Goal: Information Seeking & Learning: Learn about a topic

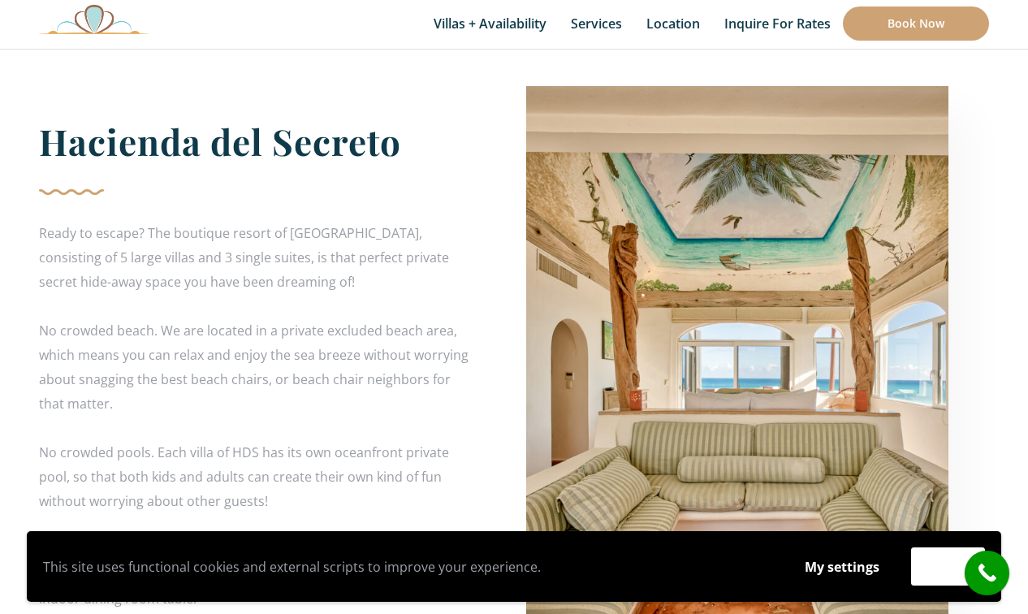
scroll to position [2864, 0]
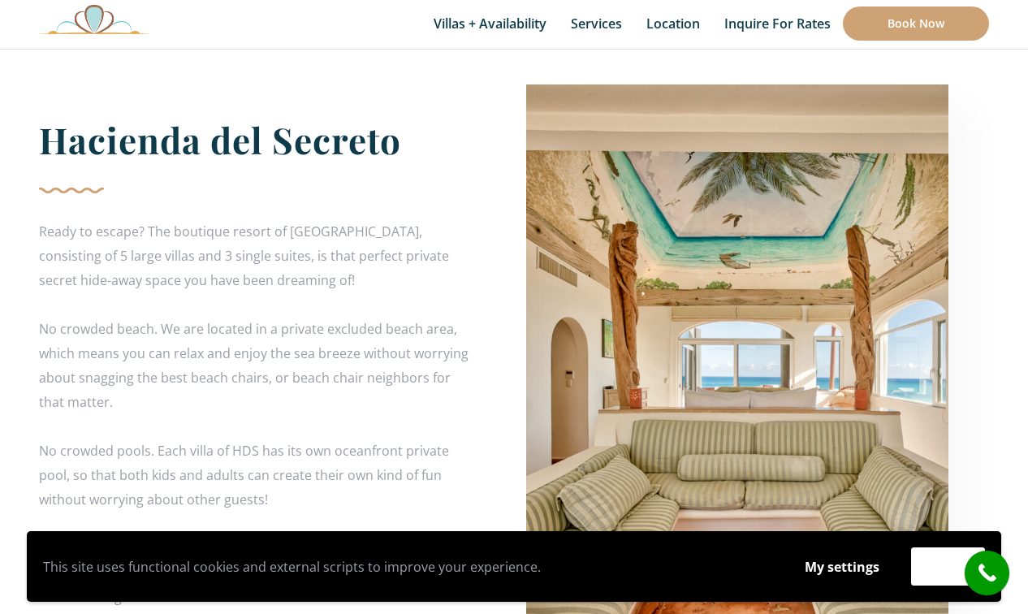
drag, startPoint x: 37, startPoint y: 140, endPoint x: 318, endPoint y: 508, distance: 462.9
click at [318, 508] on div "Hacienda del Secreto Ready to escape? The boutique resort of Hacienda del Secre…" at bounding box center [270, 465] width 487 height 763
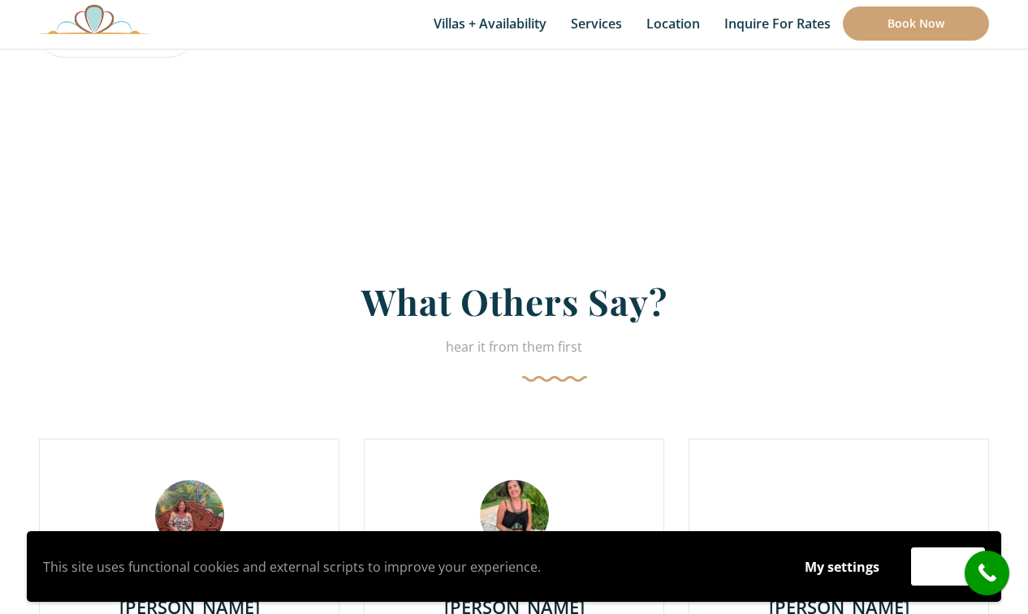
scroll to position [3449, 0]
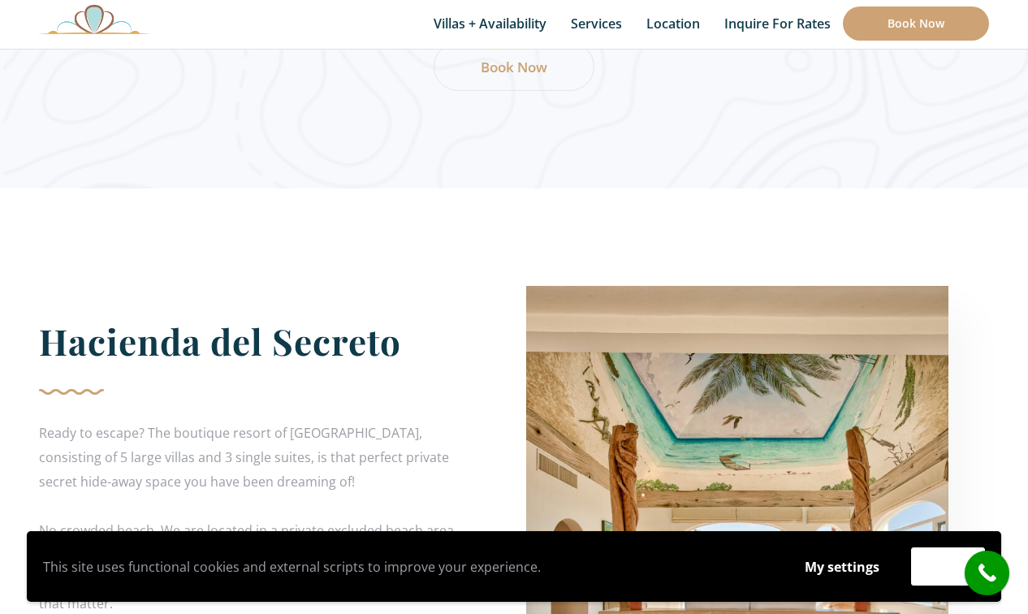
scroll to position [2697, 0]
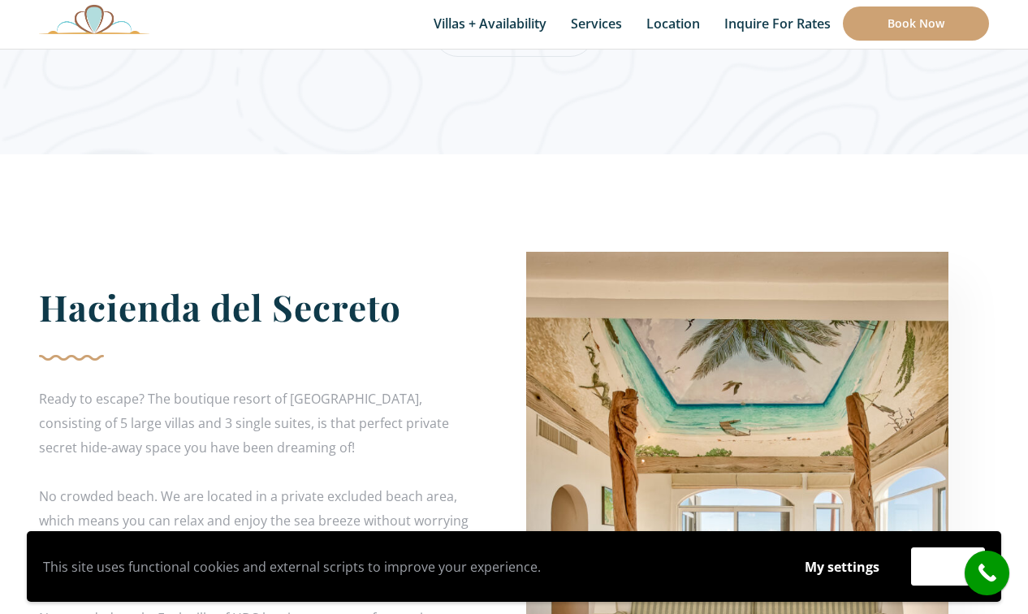
drag, startPoint x: 196, startPoint y: 406, endPoint x: 45, endPoint y: 311, distance: 177.7
copy div "Hacienda del Secreto Ready to escape? The boutique resort of Hacienda del Secre…"
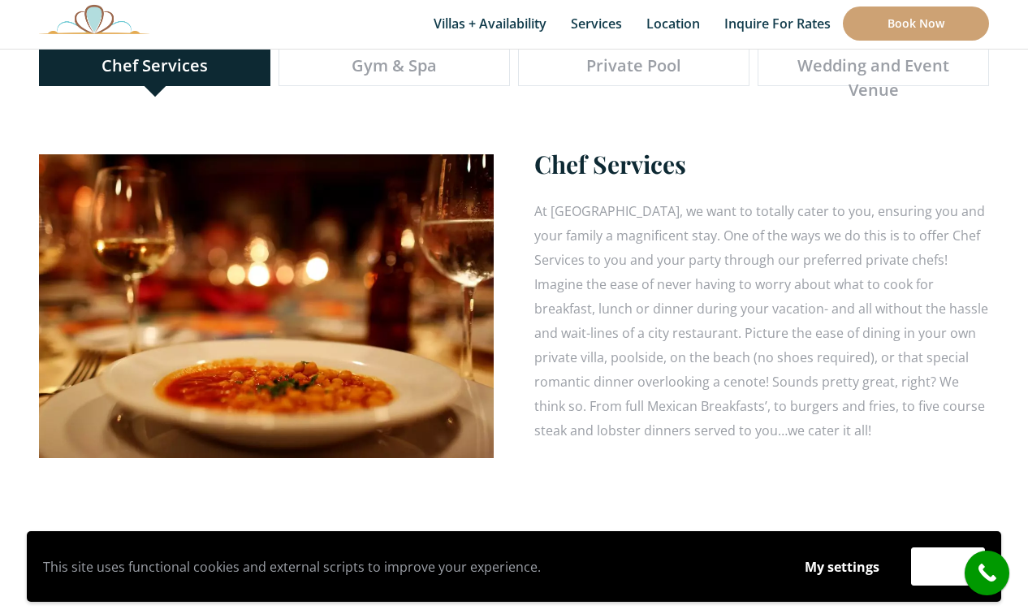
scroll to position [4742, 0]
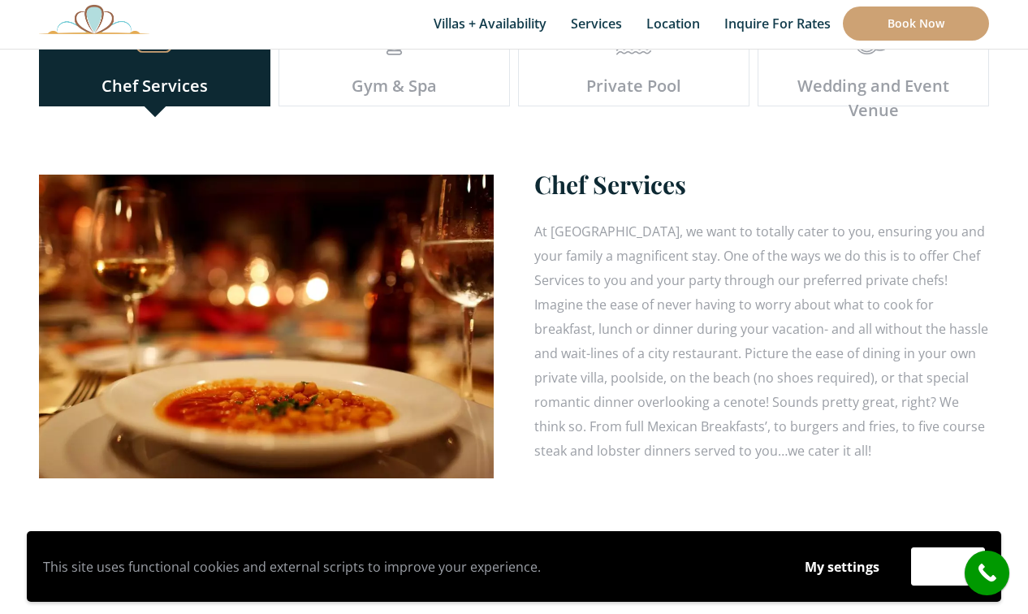
drag, startPoint x: 851, startPoint y: 413, endPoint x: 539, endPoint y: 150, distance: 408.0
click at [539, 168] on div "Chef Services At Hacienda del Secreto, we want to totally cater to you, ensurin…" at bounding box center [761, 315] width 455 height 295
copy div "Chef Services At Hacienda del Secreto, we want to totally cater to you, ensurin…"
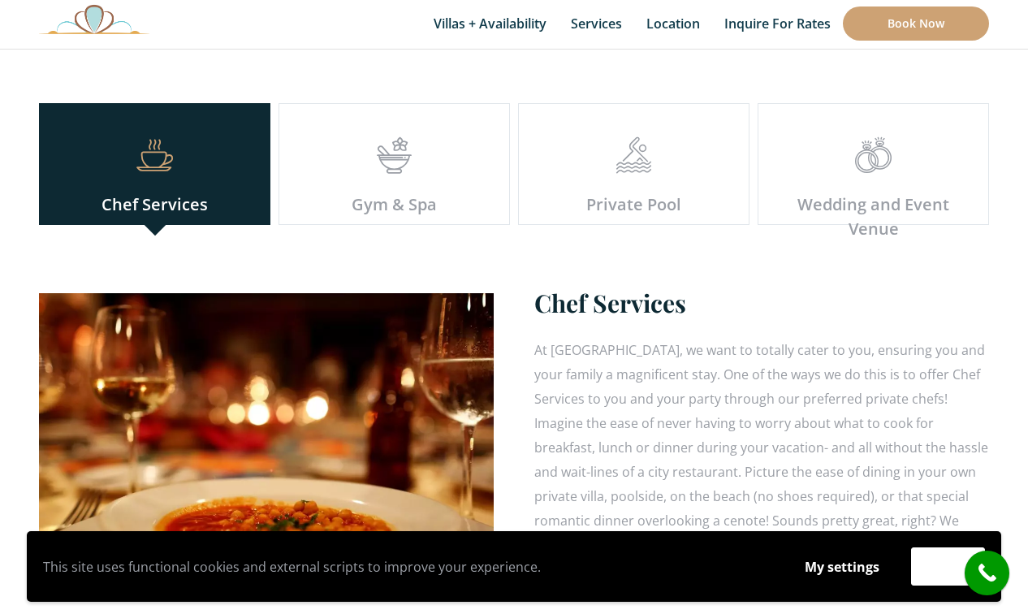
scroll to position [4610, 0]
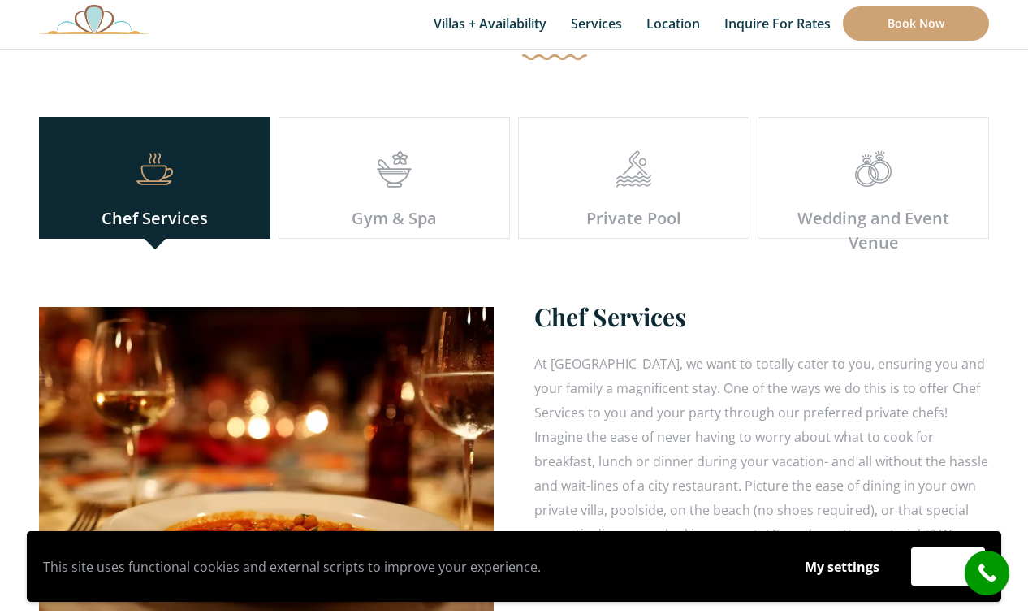
click at [399, 171] on icon at bounding box center [394, 177] width 37 height 13
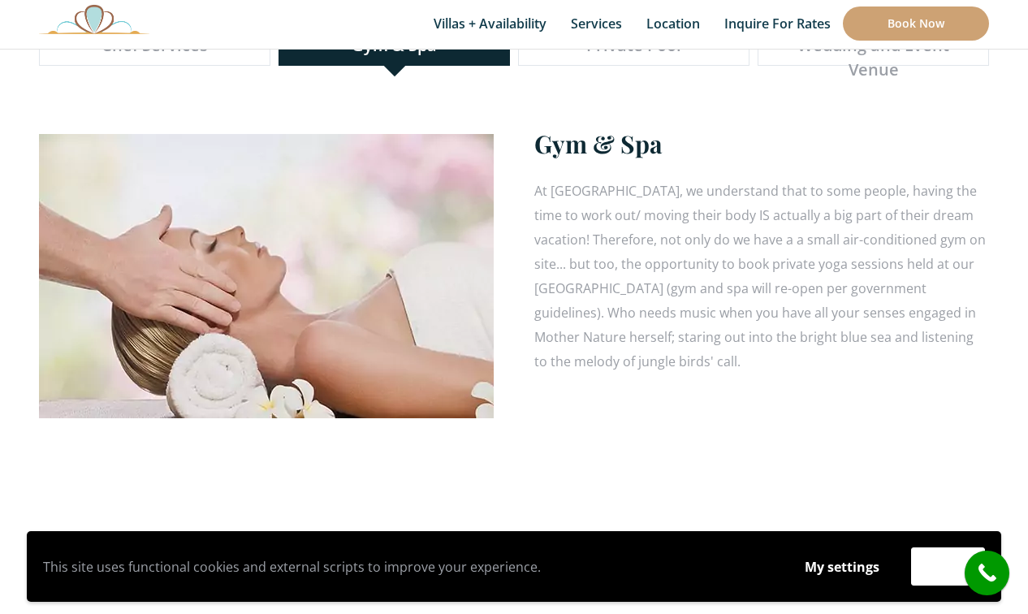
scroll to position [4785, 0]
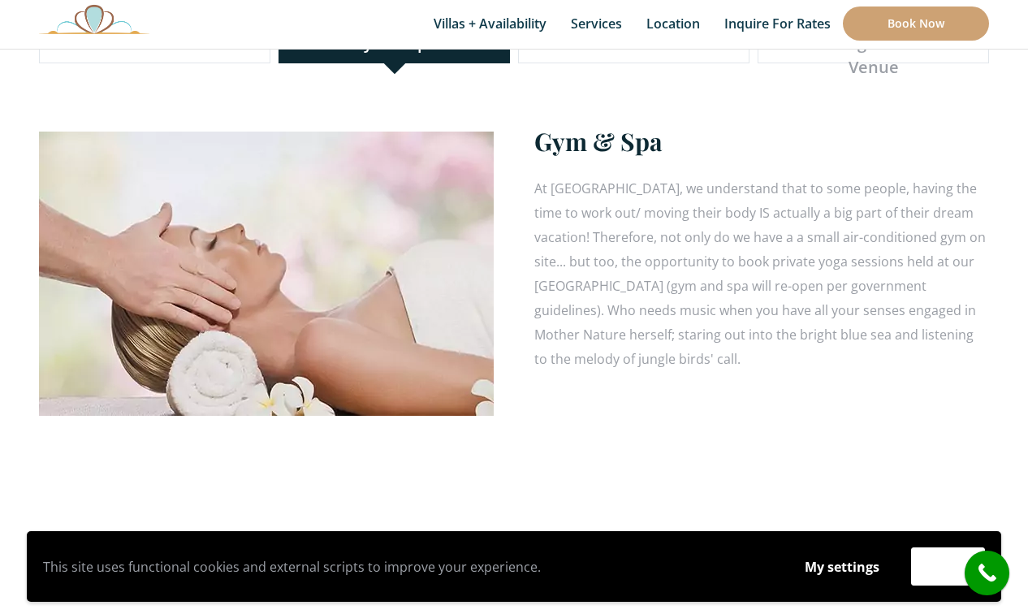
drag, startPoint x: 729, startPoint y: 322, endPoint x: 533, endPoint y: 101, distance: 295.7
click at [534, 125] on div "Gym & Spa At Hacienda del Secreto, we understand that to some people, having th…" at bounding box center [761, 248] width 455 height 246
copy div "Gym & Spa At Hacienda del Secreto, we understand that to some people, having th…"
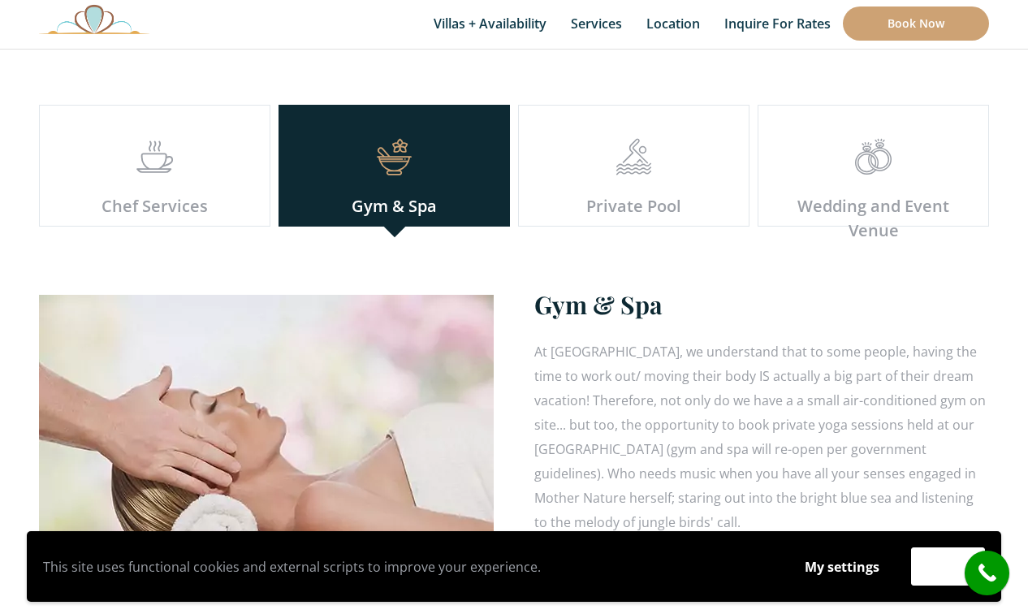
scroll to position [4608, 0]
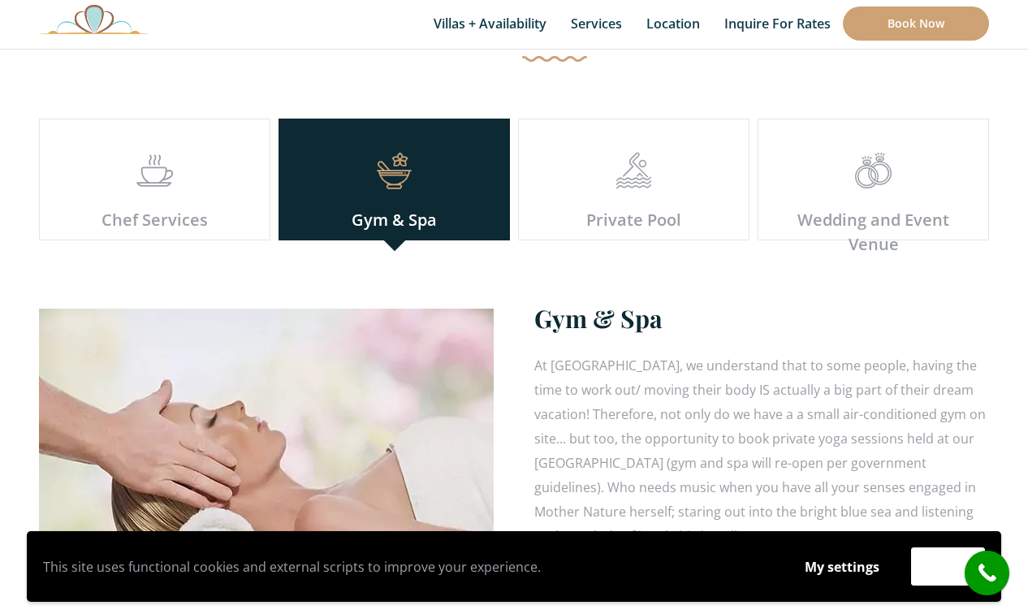
click at [628, 167] on div at bounding box center [633, 180] width 205 height 55
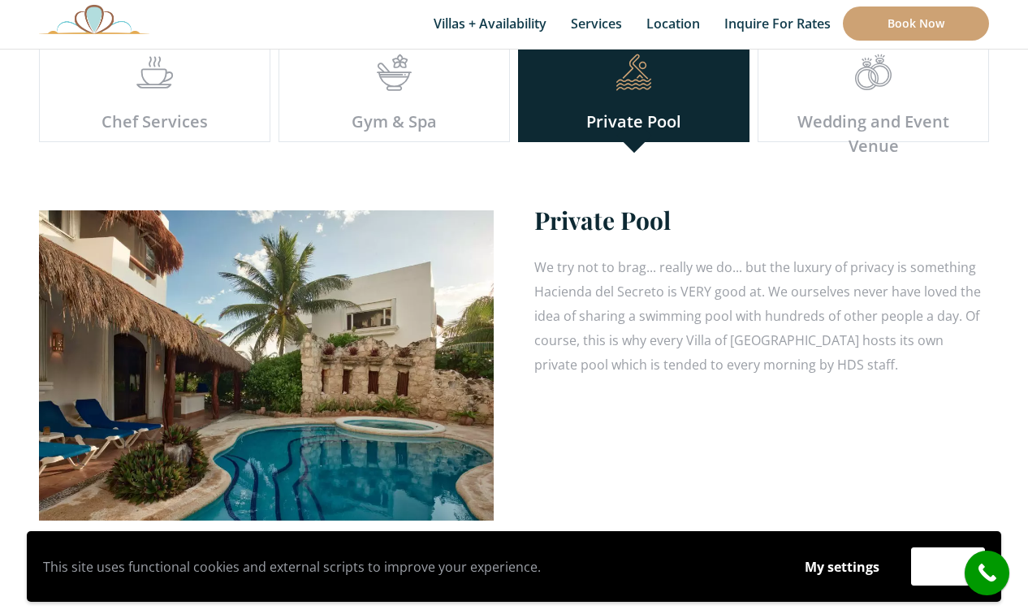
scroll to position [4781, 0]
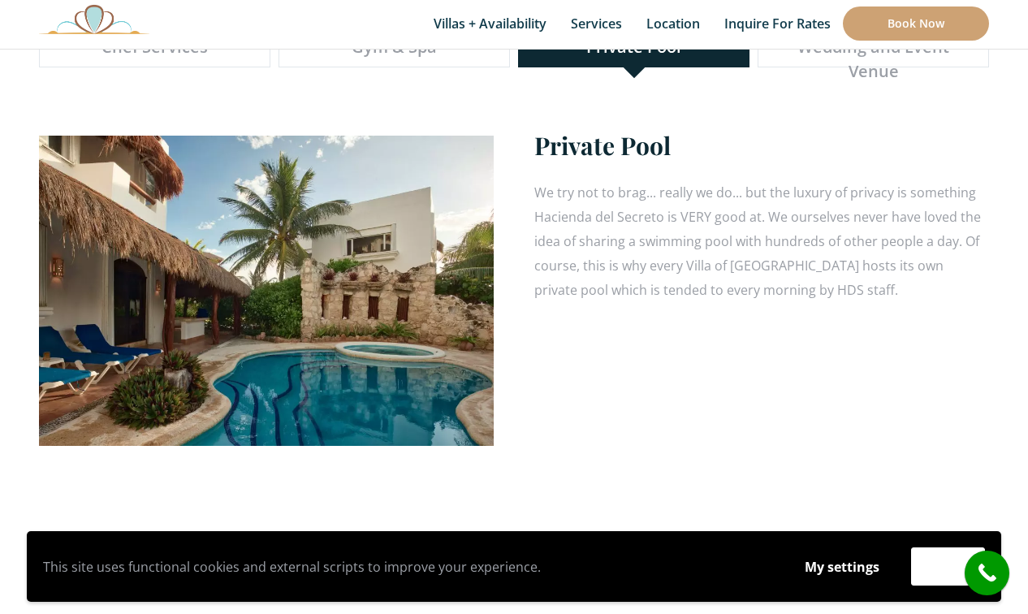
drag, startPoint x: 896, startPoint y: 256, endPoint x: 538, endPoint y: 102, distance: 390.7
click at [538, 129] on div "Private Pool We try not to brag... really we do... but the luxury of privacy is…" at bounding box center [761, 215] width 455 height 173
copy div "Private Pool We try not to brag... really we do... but the luxury of privacy is…"
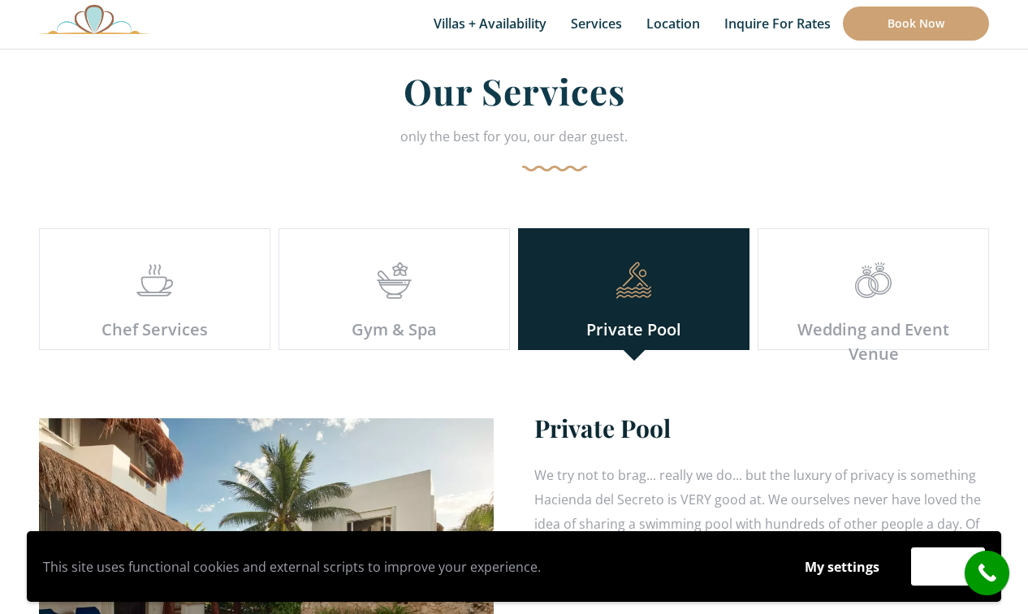
scroll to position [4493, 0]
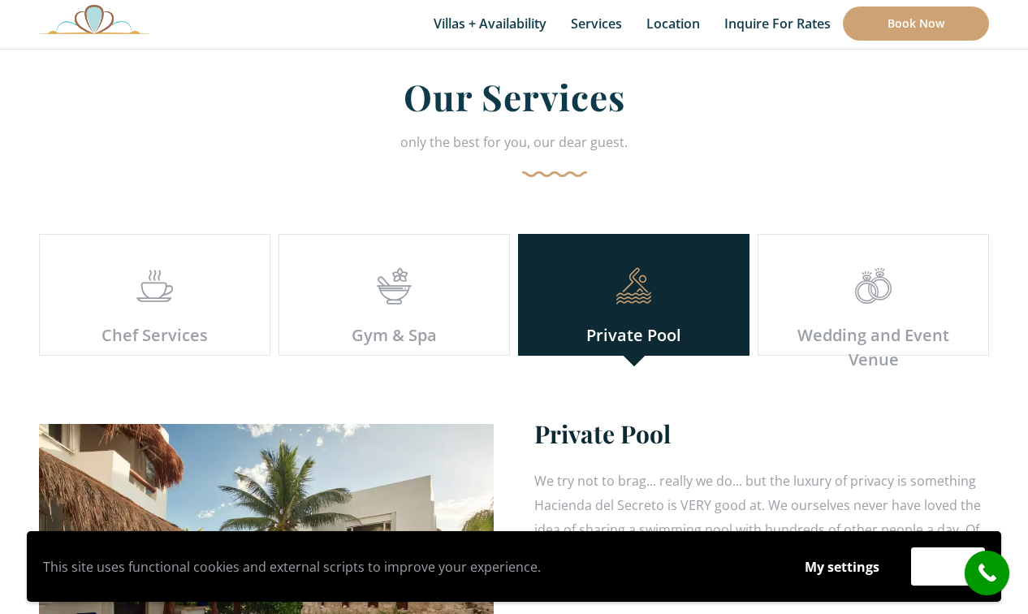
click at [864, 240] on div "Wedding and Event Venue" at bounding box center [873, 295] width 231 height 122
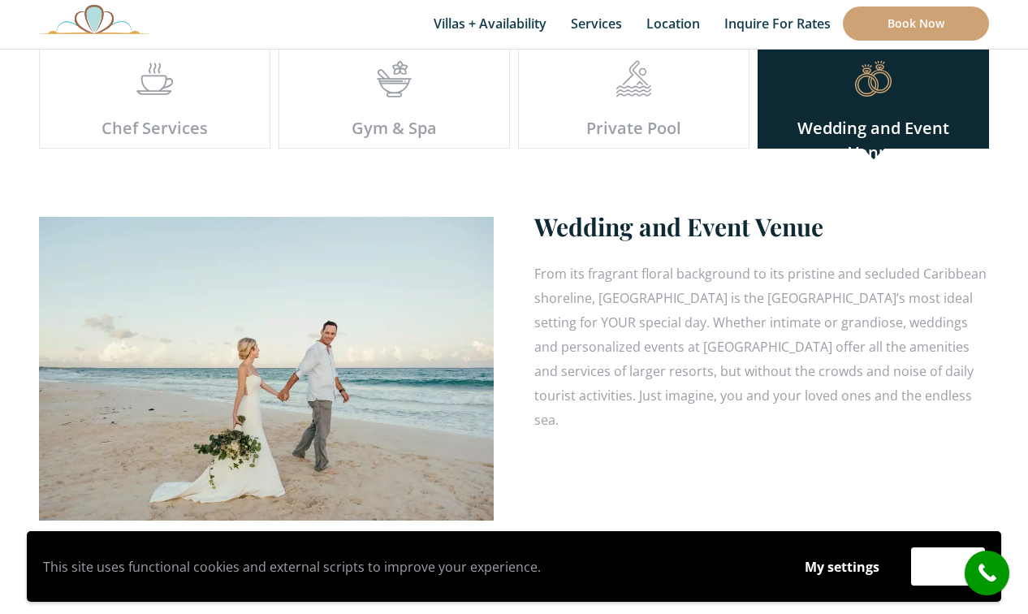
scroll to position [4701, 0]
drag, startPoint x: 958, startPoint y: 356, endPoint x: 542, endPoint y: 193, distance: 447.4
click at [542, 209] on div "Wedding and Event Venue From its fragrant floral background to its pristine and…" at bounding box center [761, 320] width 455 height 222
copy div "Wedding and Event Venue From its fragrant floral background to its pristine and…"
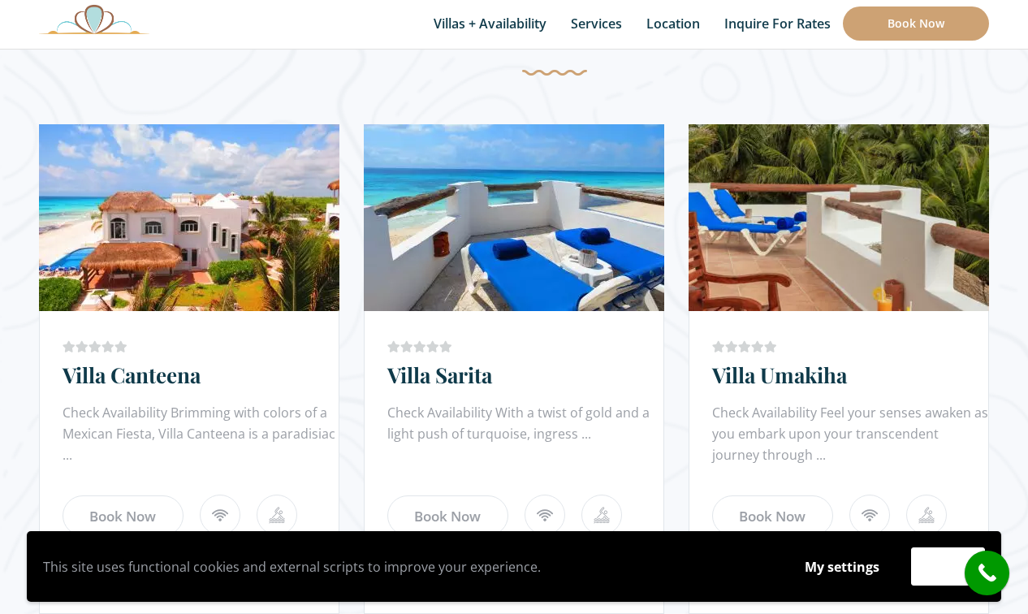
scroll to position [951, 0]
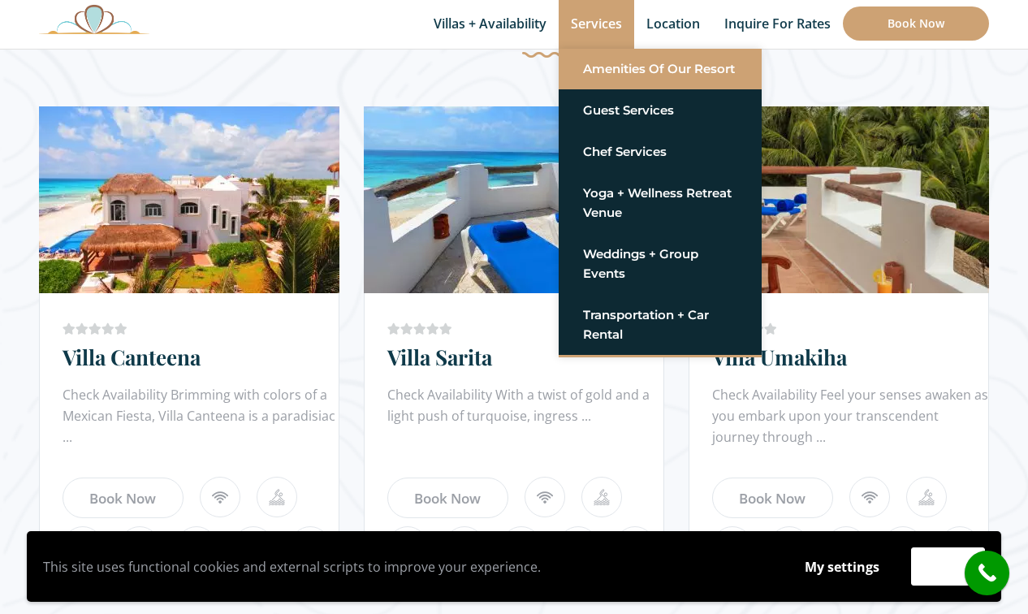
click at [620, 62] on link "Amenities of Our Resort" at bounding box center [660, 68] width 154 height 29
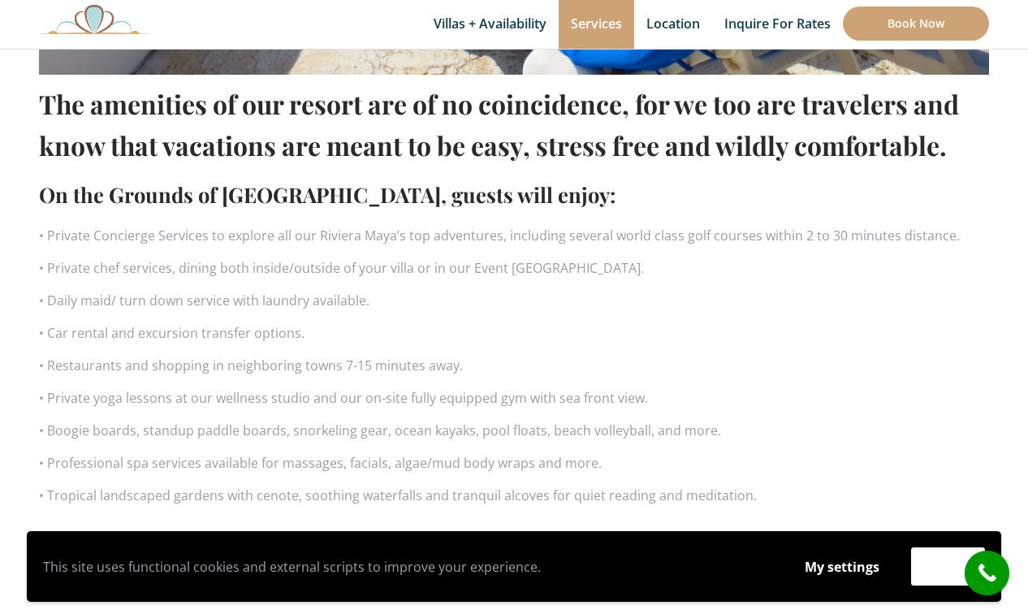
scroll to position [1057, 0]
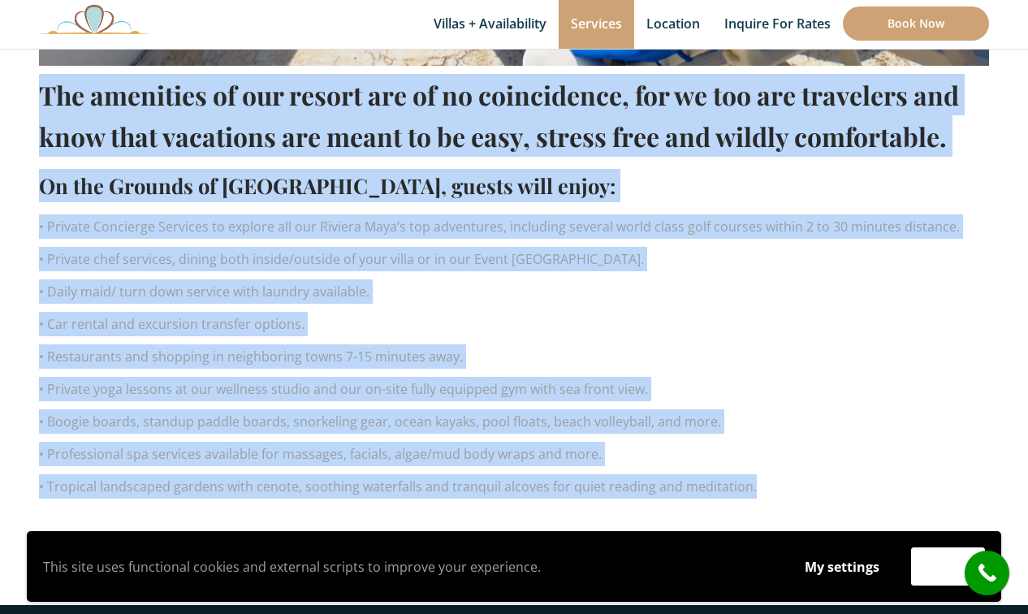
drag, startPoint x: 758, startPoint y: 488, endPoint x: 44, endPoint y: 96, distance: 814.4
click at [44, 96] on div "The amenities of our resort are of no coincidence, for we too are travelers and…" at bounding box center [514, 286] width 950 height 441
copy div "Lor ipsumdolo si ame consec adi el se doeiusmodte, inc ut lab etd magnaaliq eni…"
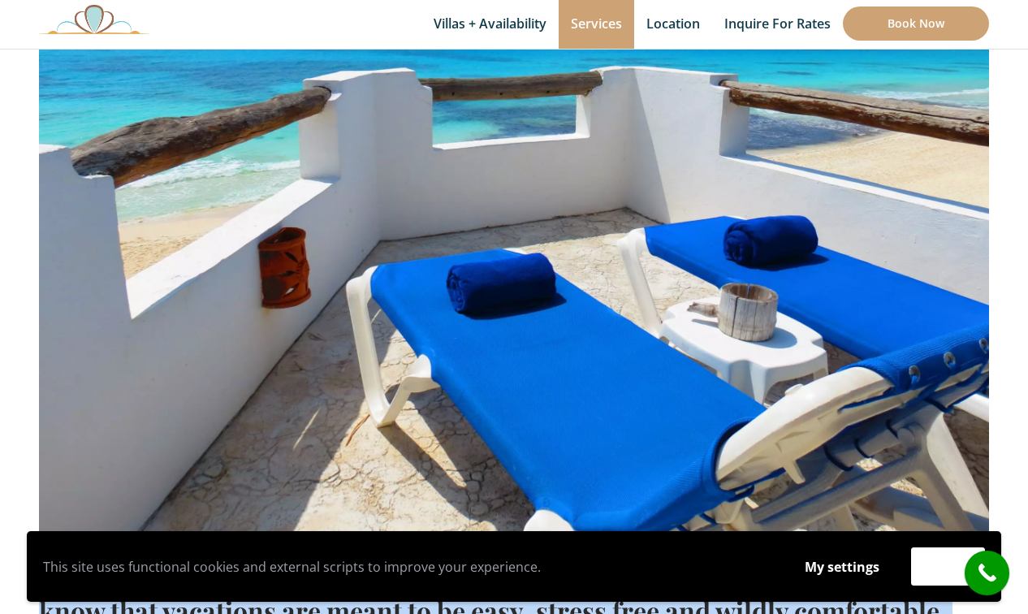
scroll to position [0, 0]
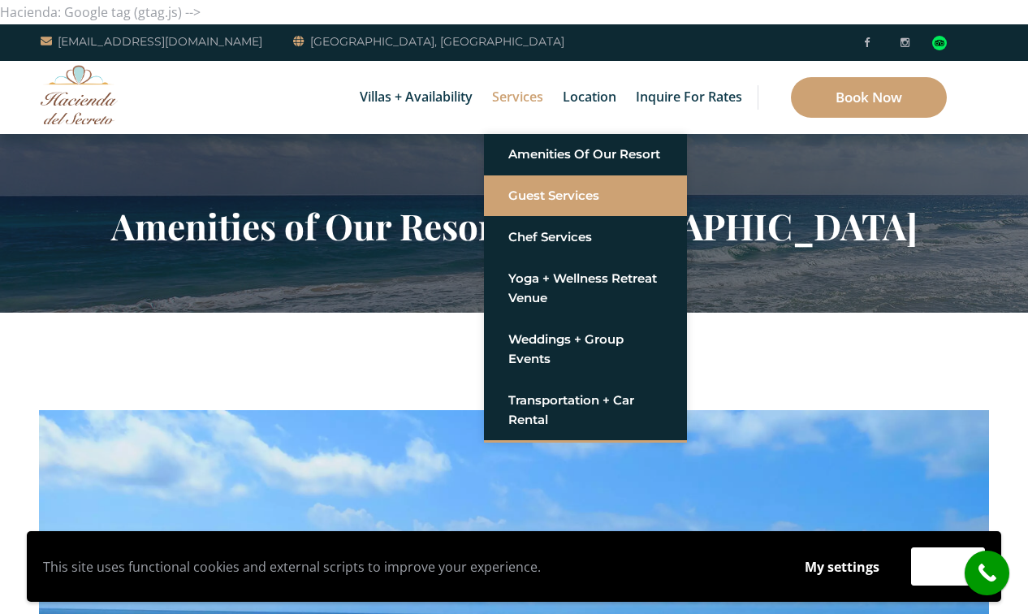
click at [535, 192] on link "Guest Services" at bounding box center [585, 195] width 154 height 29
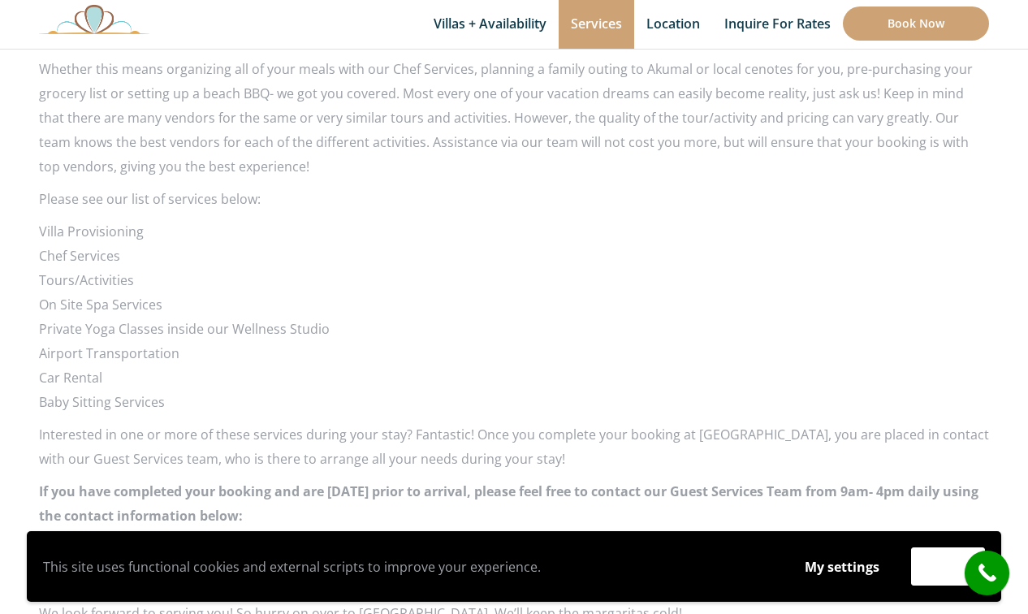
scroll to position [1086, 0]
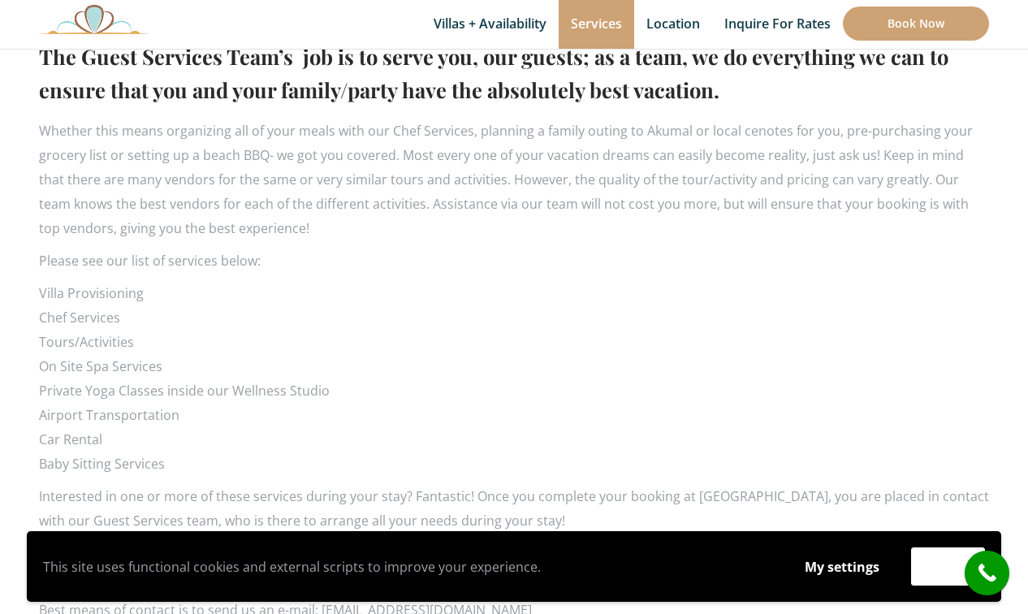
drag, startPoint x: 712, startPoint y: 469, endPoint x: 42, endPoint y: 66, distance: 782.1
click at [42, 66] on div "The Guest Services Team’s job is to serve you, our guests; as a team, we do eve…" at bounding box center [514, 363] width 950 height 663
copy div "The Guest Services Team’s job is to serve you, our guests; as a team, we do eve…"
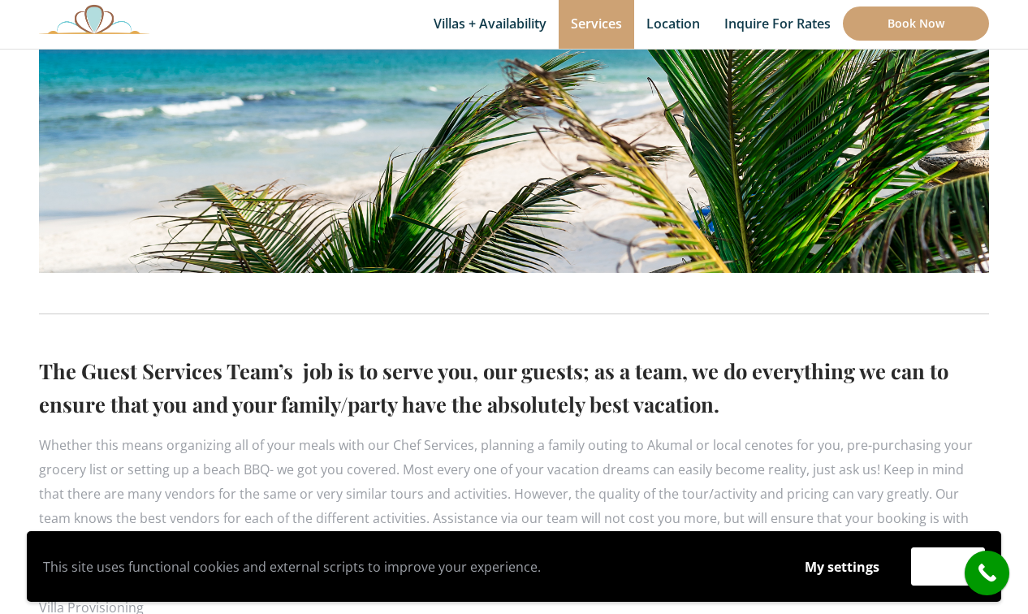
scroll to position [757, 0]
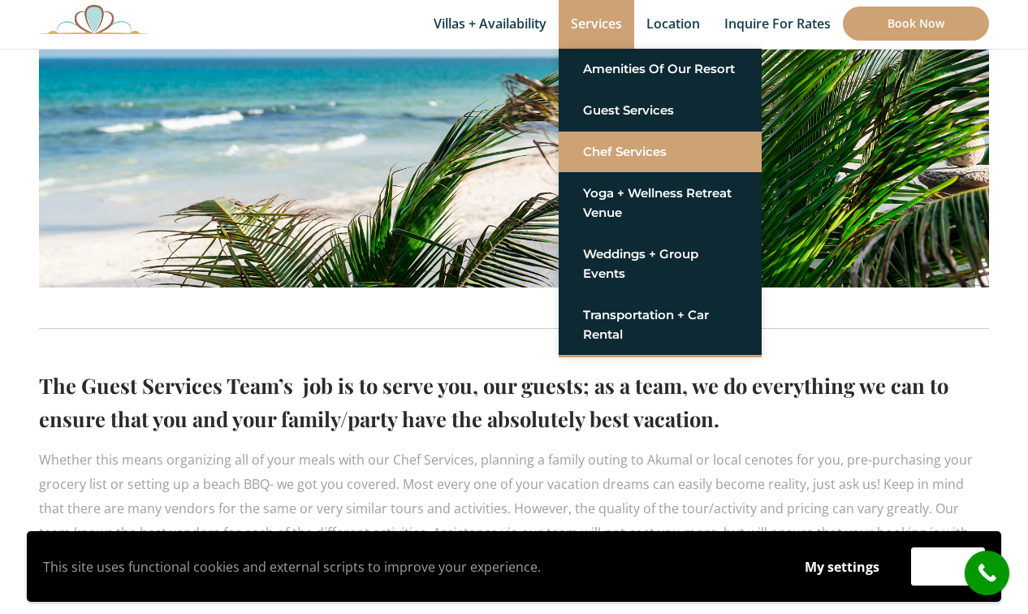
click at [611, 145] on link "Chef Services" at bounding box center [660, 151] width 154 height 29
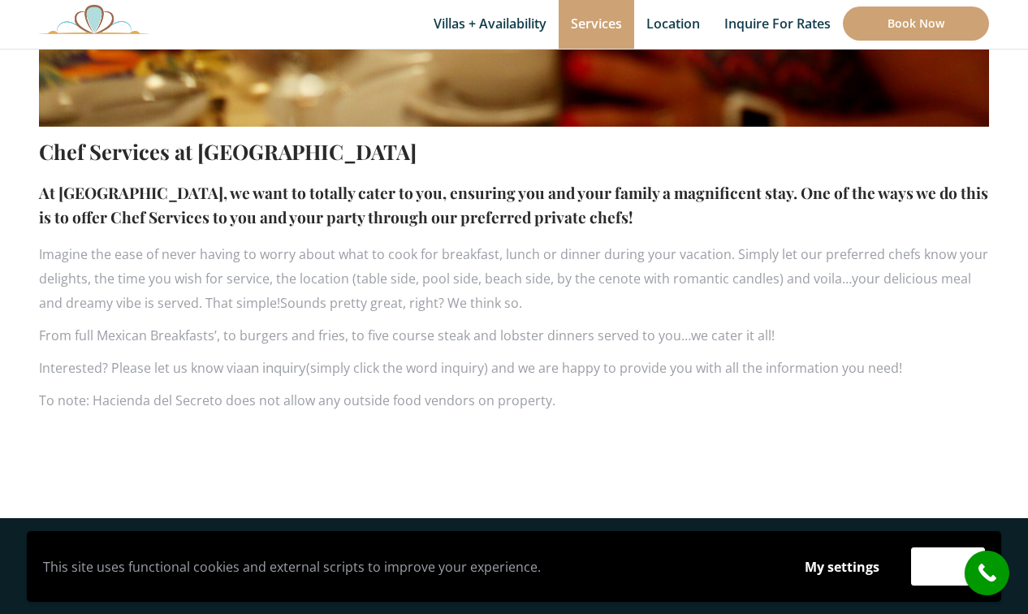
scroll to position [913, 0]
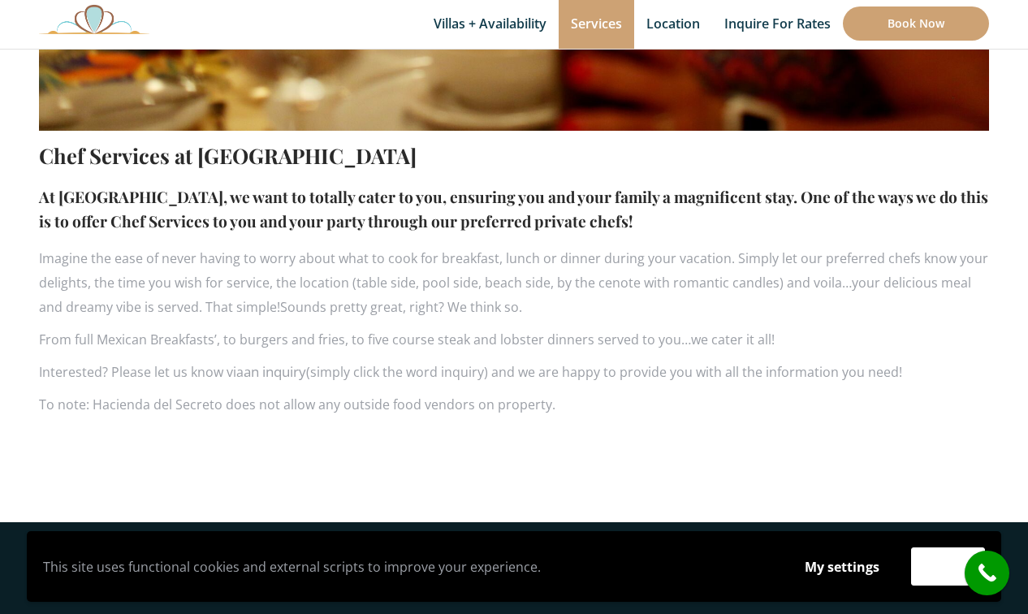
drag, startPoint x: 566, startPoint y: 408, endPoint x: 43, endPoint y: 166, distance: 576.5
click at [43, 166] on div "Chef Services at [GEOGRAPHIC_DATA] At [GEOGRAPHIC_DATA], we want to totally cat…" at bounding box center [514, 278] width 950 height 294
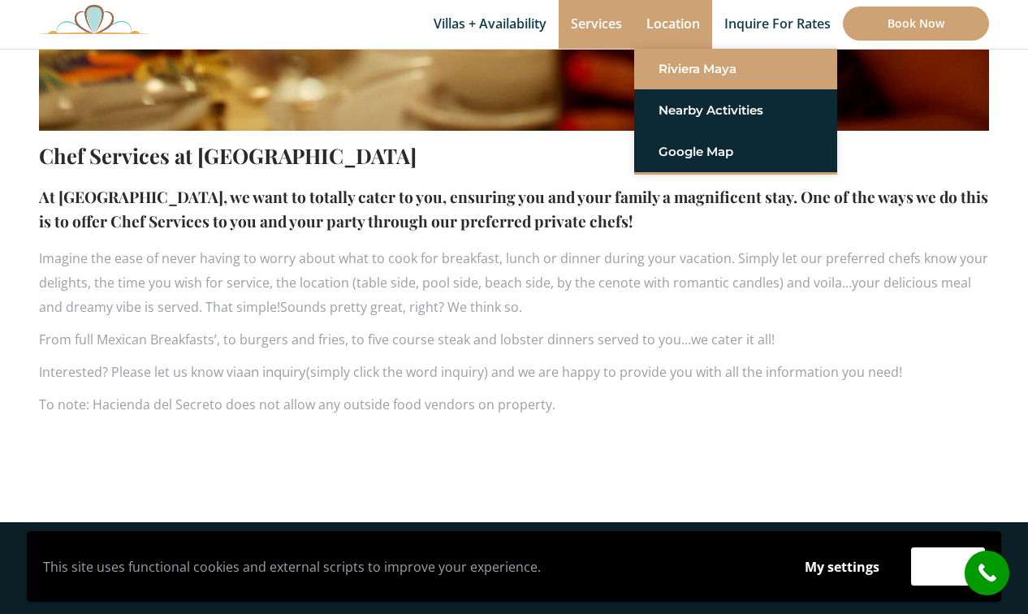
click at [670, 65] on link "Riviera Maya" at bounding box center [736, 68] width 154 height 29
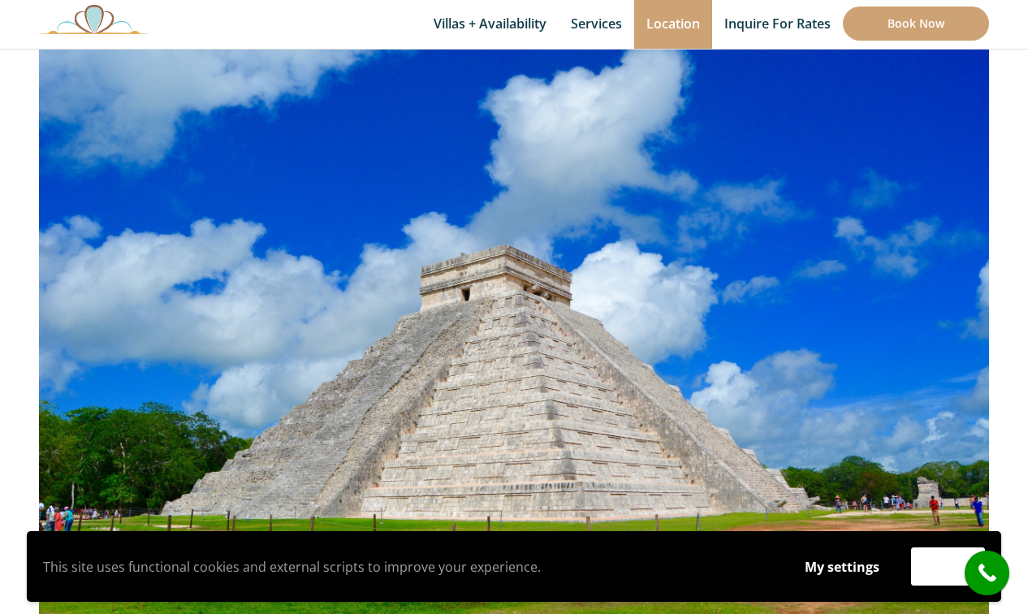
scroll to position [396, 0]
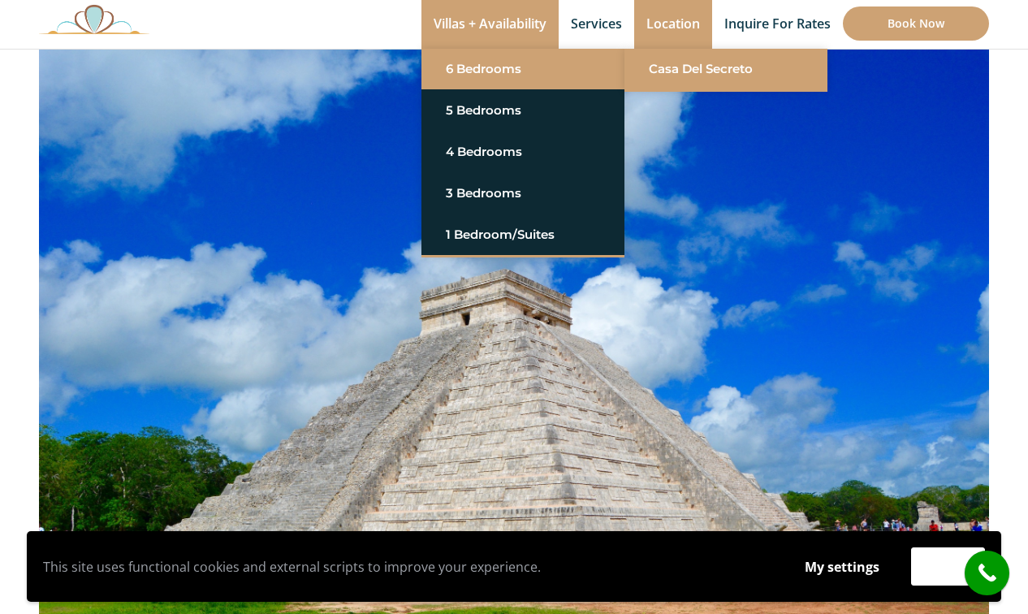
click at [664, 63] on link "Casa del Secreto" at bounding box center [726, 68] width 154 height 29
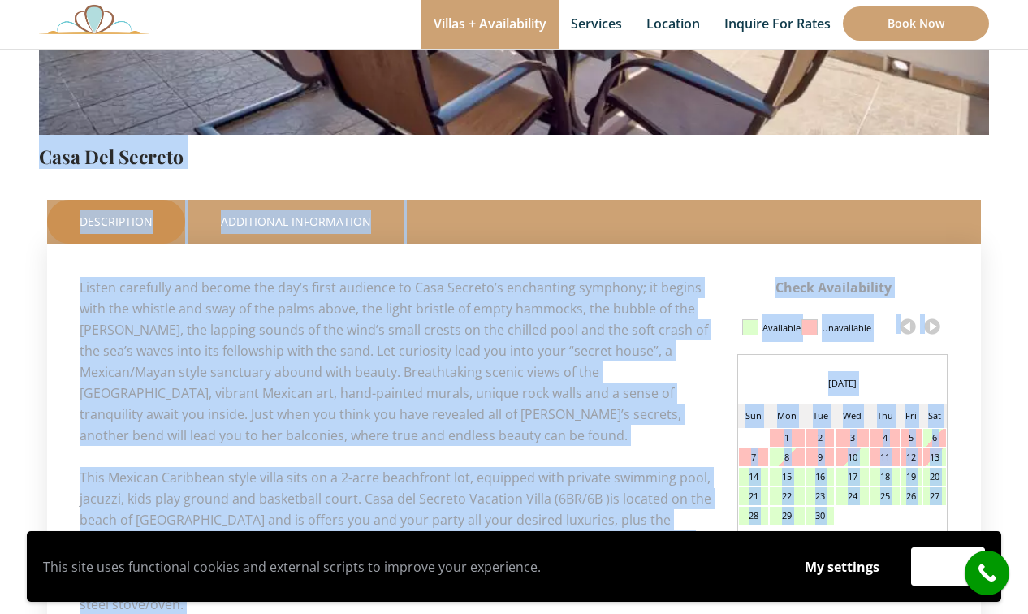
scroll to position [514, 0]
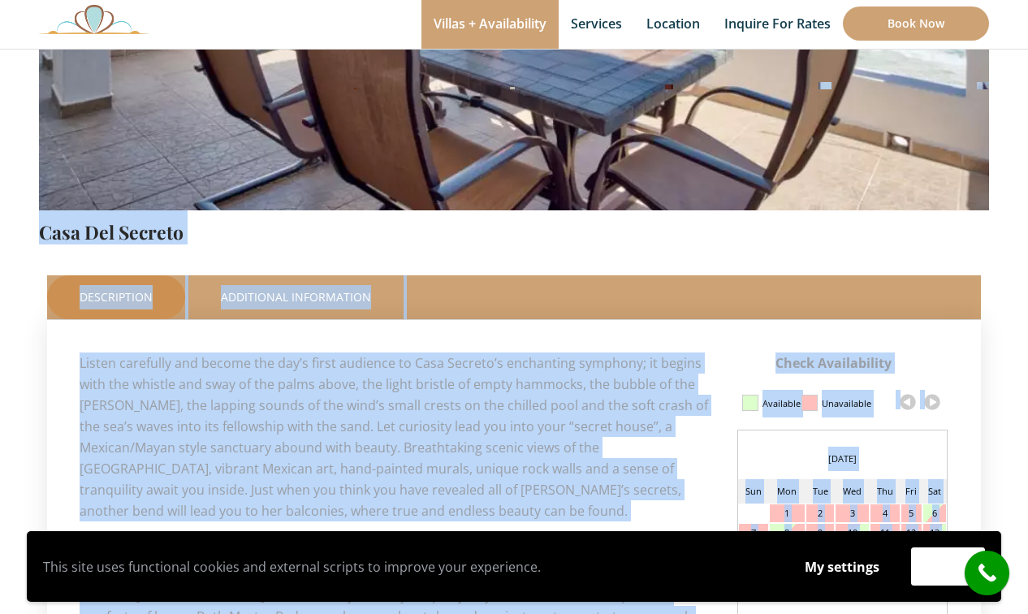
drag, startPoint x: 660, startPoint y: 354, endPoint x: 43, endPoint y: 237, distance: 628.1
click at [43, 237] on div "Check Availability This Room Casa Del Secreto Price Starting From: $1,425.0 Nig…" at bounding box center [514, 345] width 950 height 1276
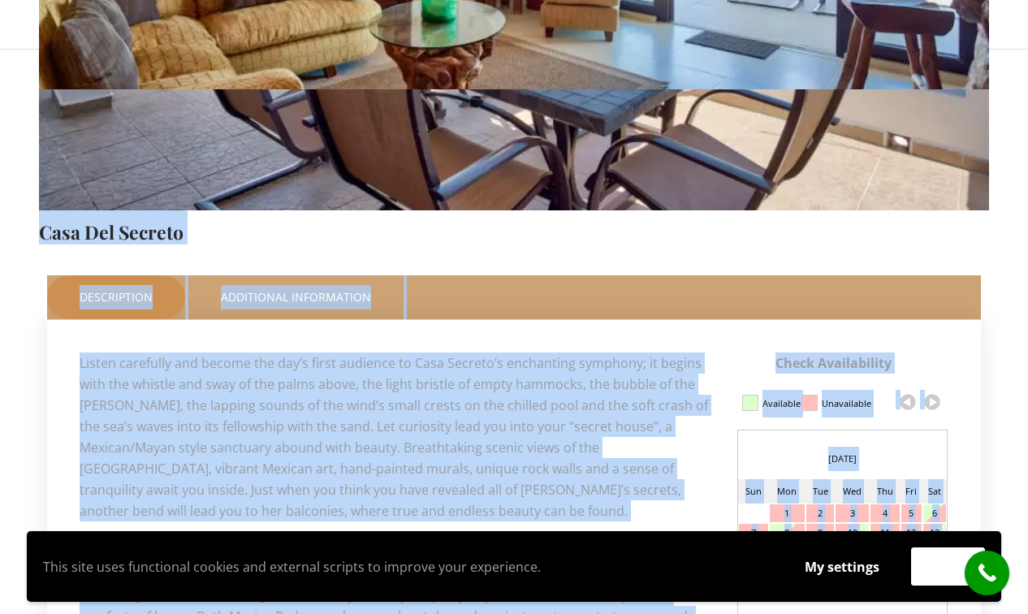
copy div "Lore Ips Dolorsi Ametc Adipisci Elit: $7,510.9 Seddo Eiusmodtemp Incididunt Utl…"
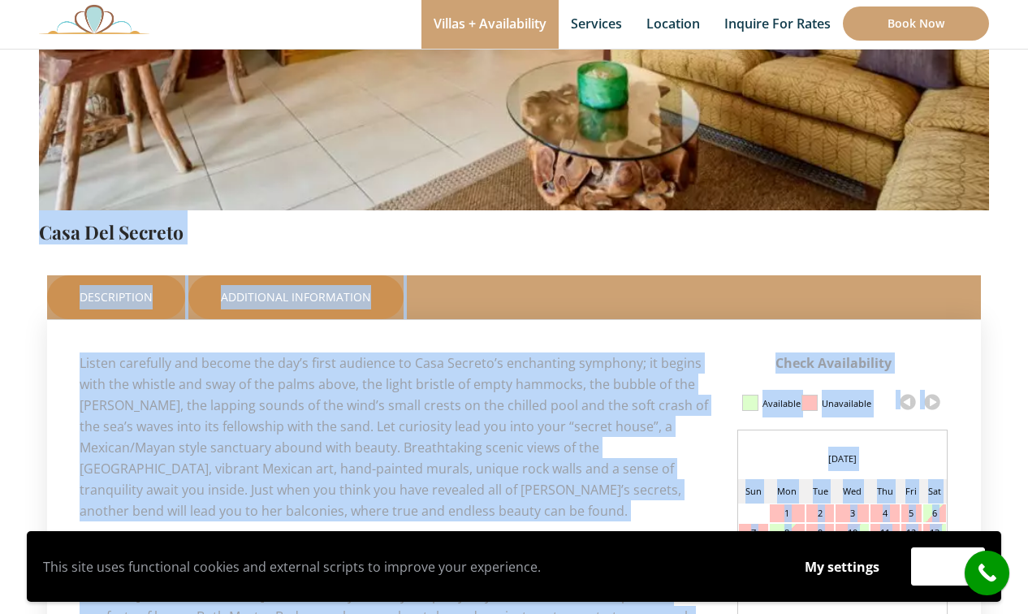
click at [305, 292] on link "Additional Information" at bounding box center [295, 297] width 215 height 44
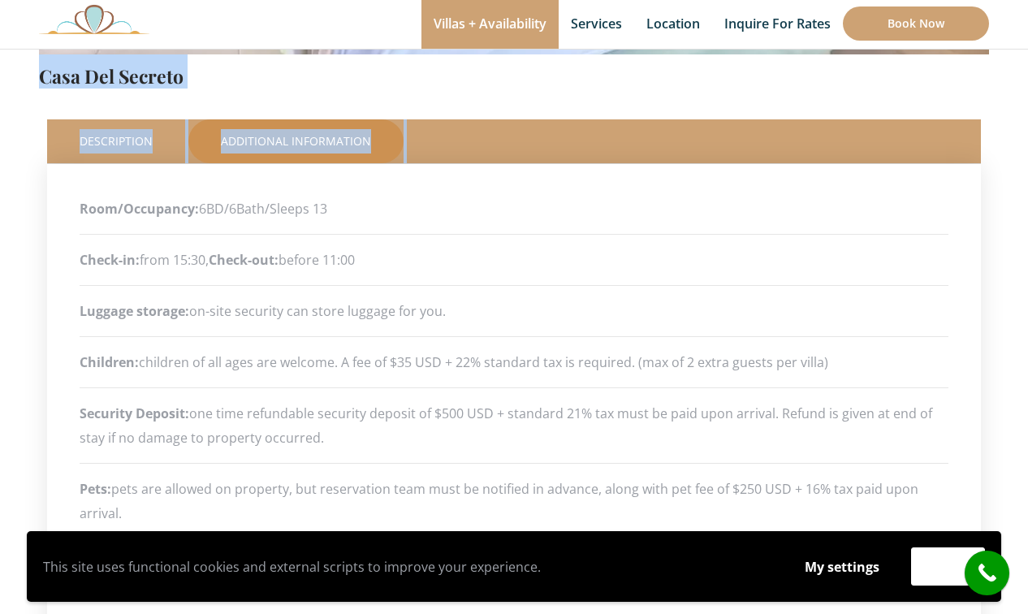
scroll to position [650, 0]
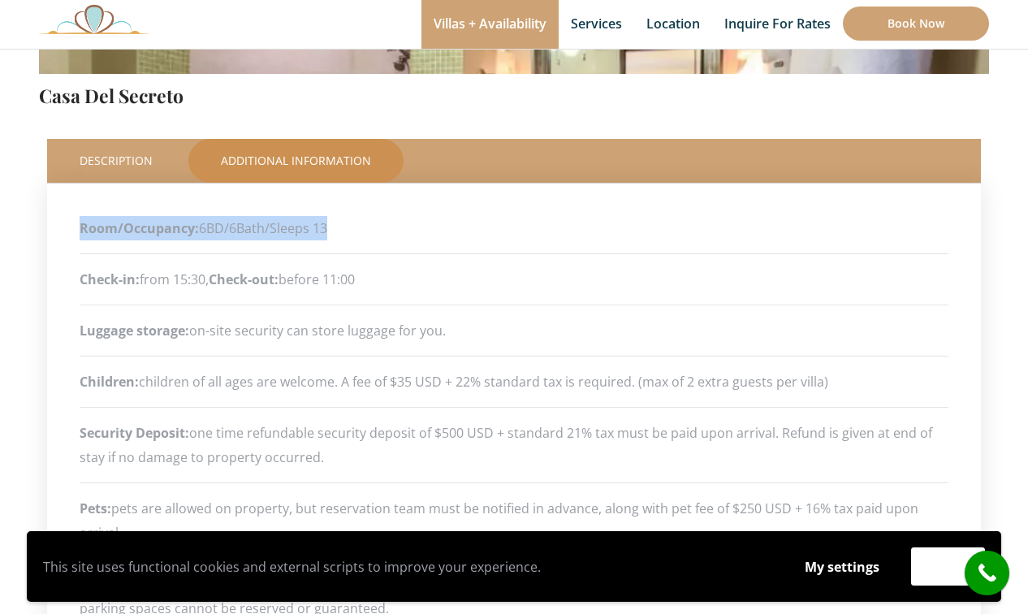
drag, startPoint x: 334, startPoint y: 231, endPoint x: 71, endPoint y: 235, distance: 262.3
click at [71, 235] on div "Check Availability Calendar Updated on 2025, September 08 at 04:31 am Available…" at bounding box center [514, 422] width 934 height 477
copy p "Room/Occupancy: 6BD/6Bath/Sleeps 13"
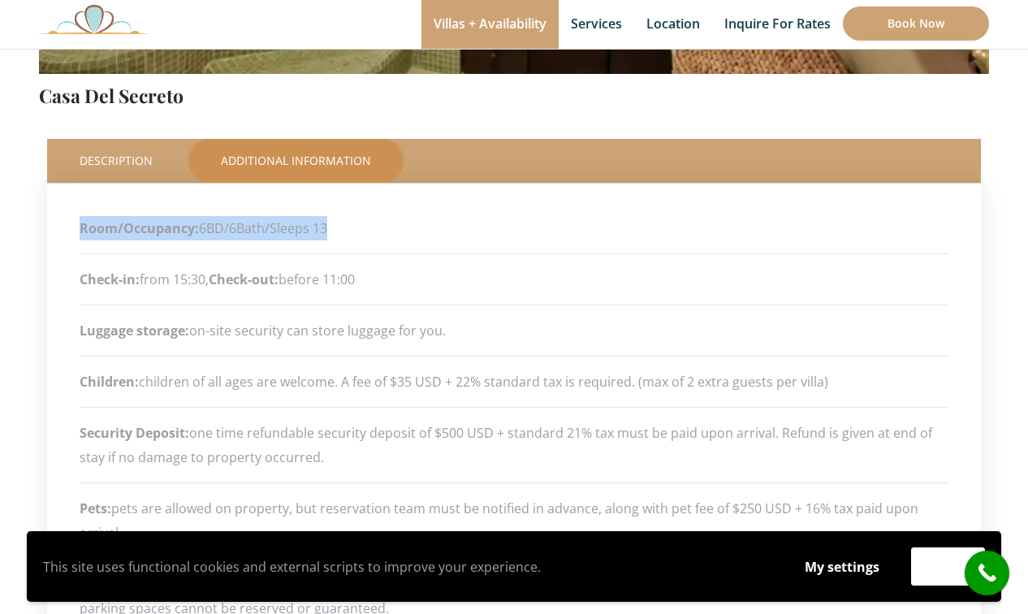
scroll to position [269, 0]
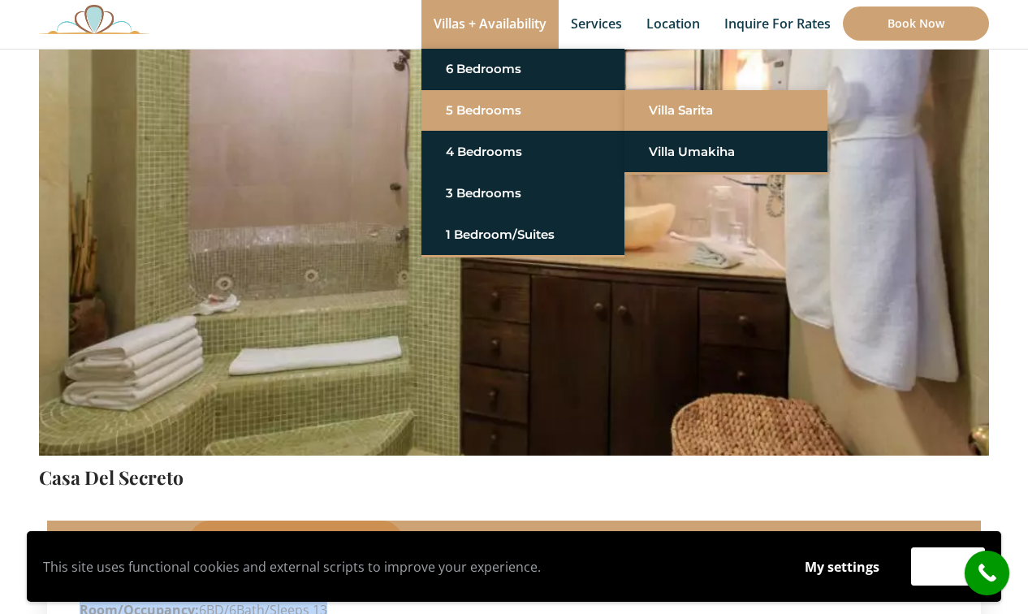
click at [661, 110] on link "Villa Sarita" at bounding box center [726, 110] width 154 height 29
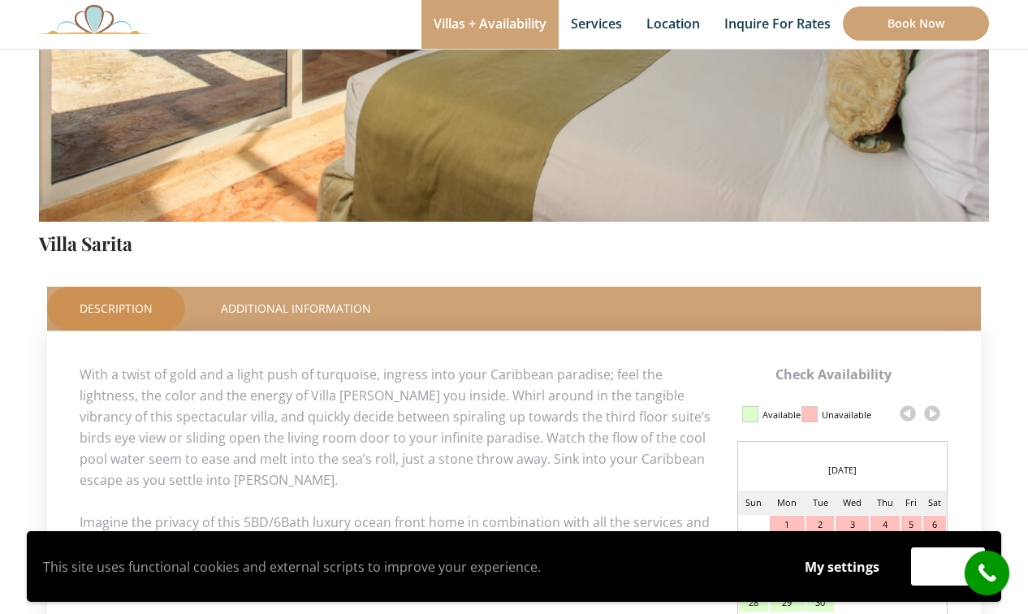
scroll to position [524, 0]
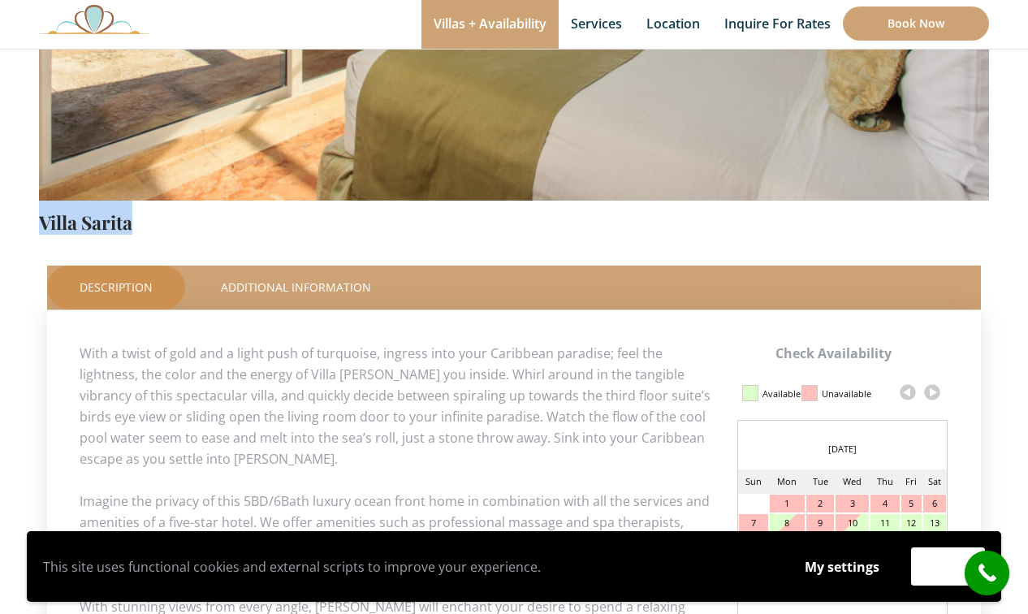
drag, startPoint x: 143, startPoint y: 224, endPoint x: 22, endPoint y: 227, distance: 121.0
click at [22, 227] on section "Check Availability This Room Villa Sarita Price Starting From: $1,215.0 Night D…" at bounding box center [514, 419] width 1028 height 1618
copy link "Villa Sarita"
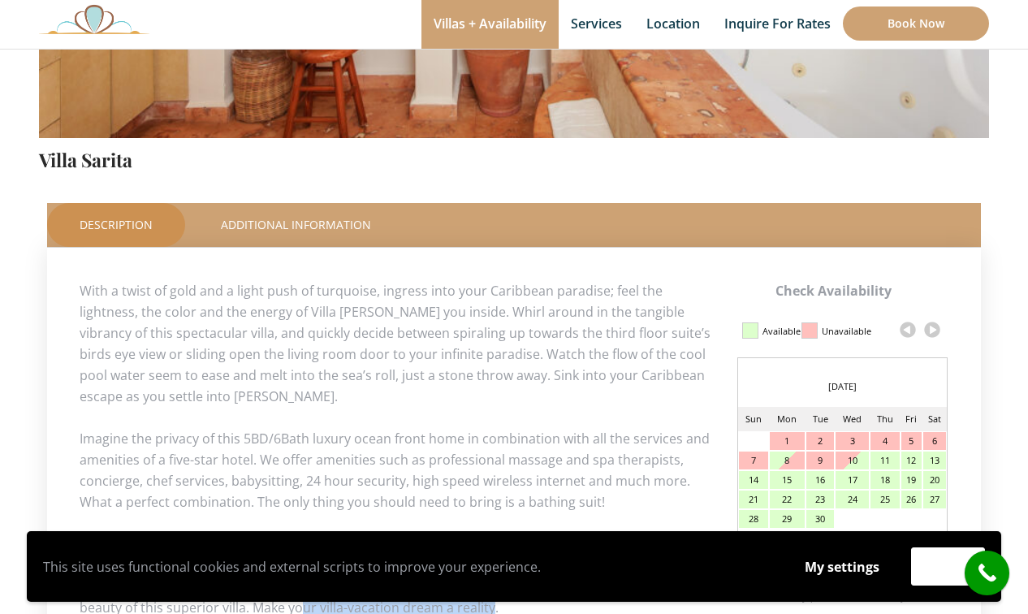
scroll to position [598, 0]
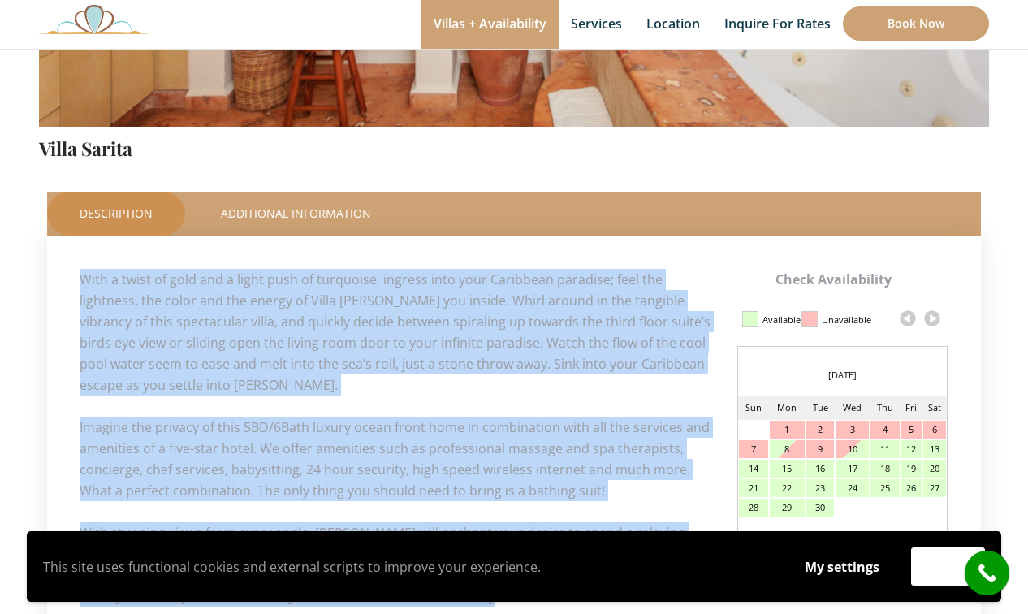
drag, startPoint x: 367, startPoint y: 480, endPoint x: 80, endPoint y: 284, distance: 347.7
click at [80, 284] on div "Check Availability Calendar Updated on 2025, September 08 at 05:31 am Available…" at bounding box center [514, 438] width 869 height 338
copy div "With a twist of gold and a light push of turquoise, ingress into your Caribbean…"
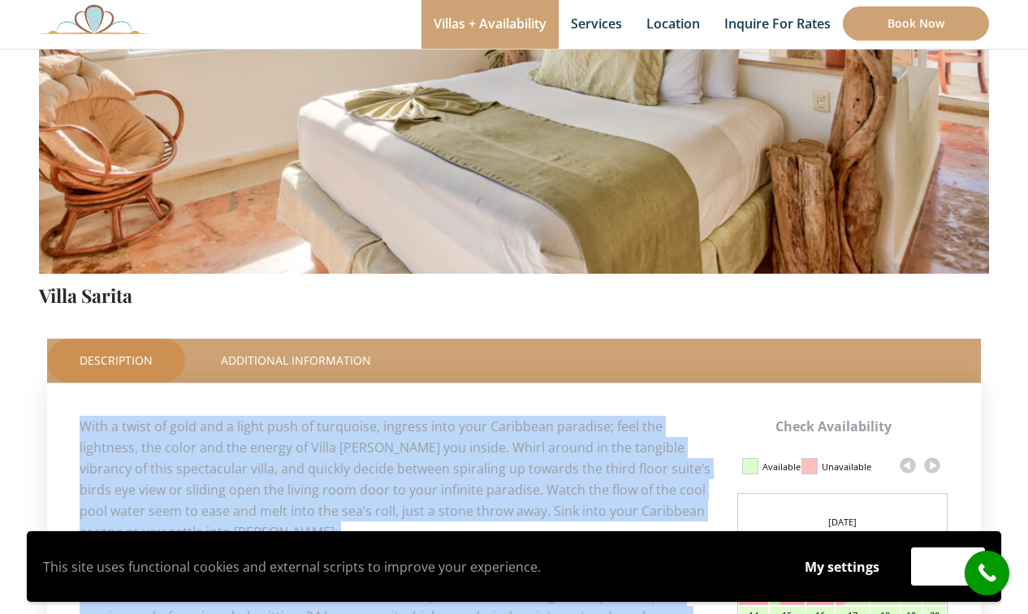
scroll to position [460, 0]
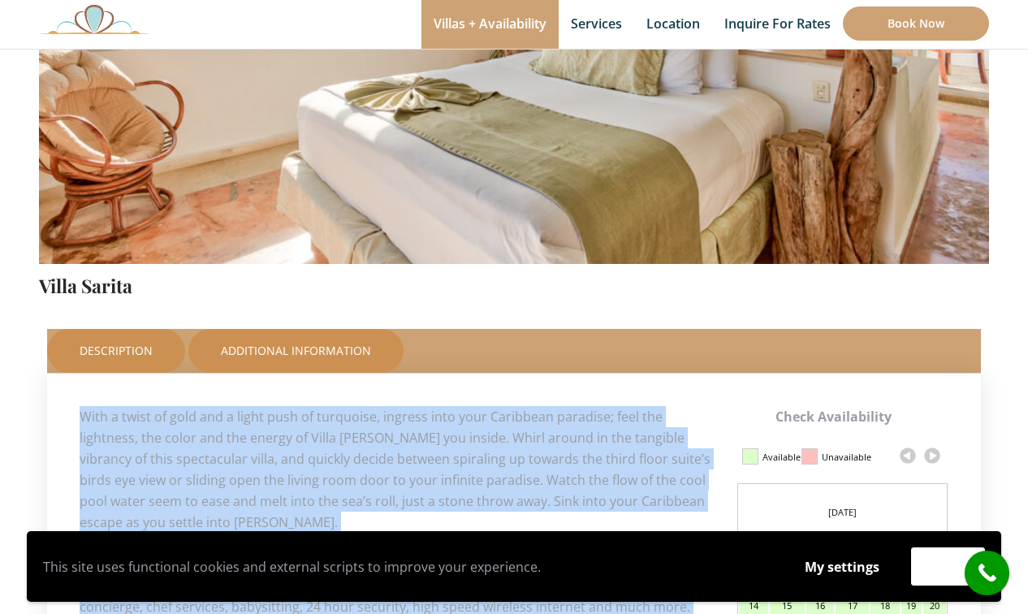
click at [326, 348] on link "Additional Information" at bounding box center [295, 351] width 215 height 44
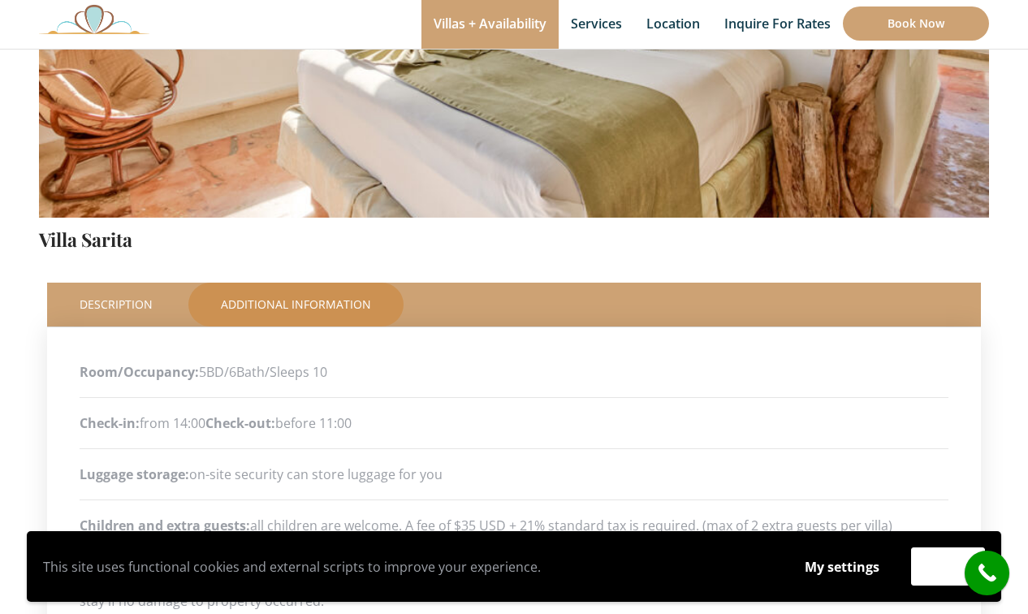
scroll to position [524, 0]
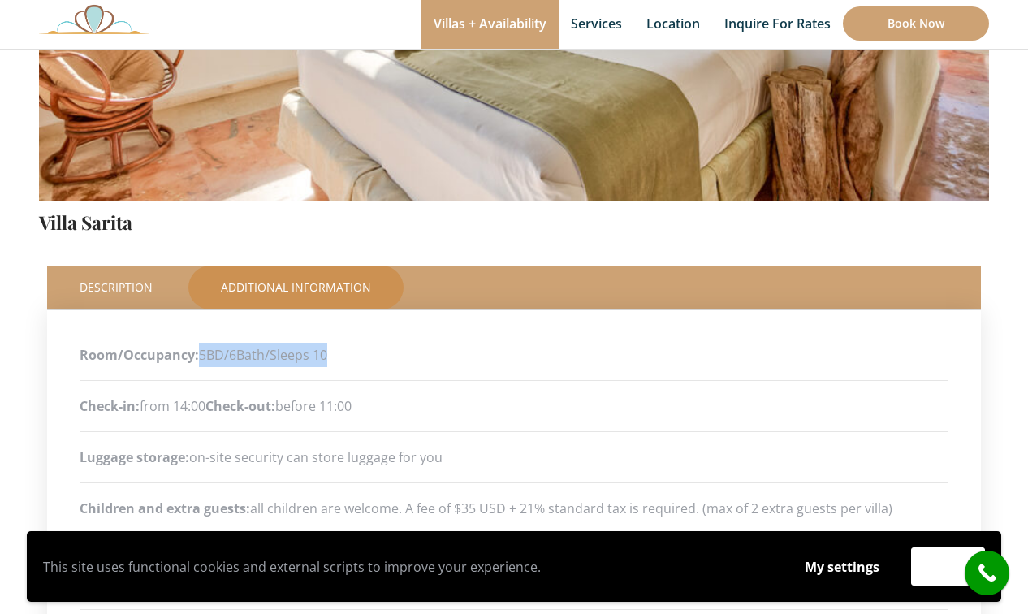
drag, startPoint x: 342, startPoint y: 354, endPoint x: 202, endPoint y: 359, distance: 139.8
click at [202, 359] on p "Room/Occupancy: 5BD/6Bath/Sleeps 10" at bounding box center [514, 355] width 869 height 24
copy p "5BD/6Bath/Sleeps 10"
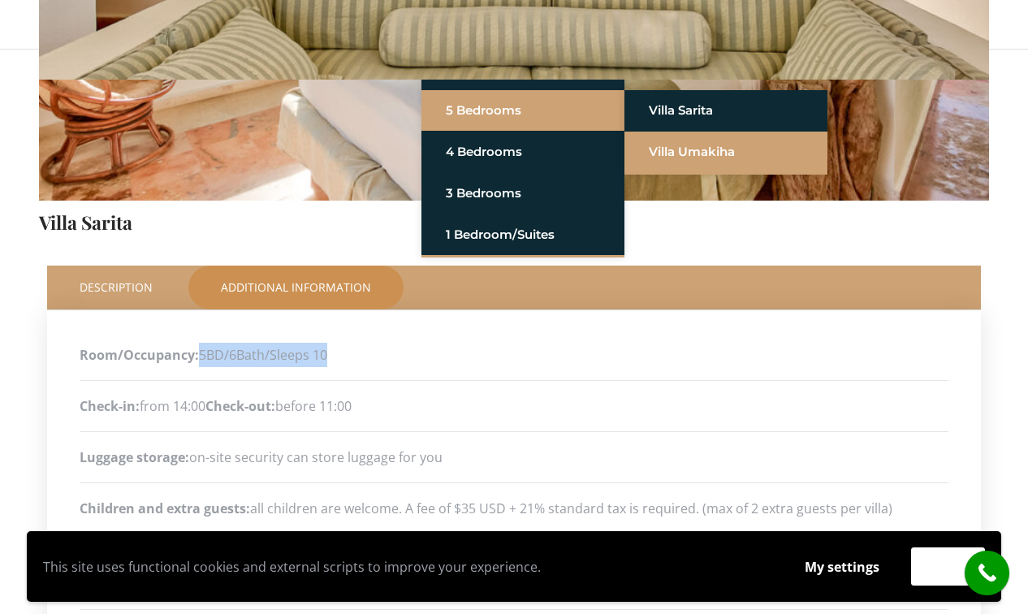
click at [685, 147] on link "Villa Umakiha" at bounding box center [726, 151] width 154 height 29
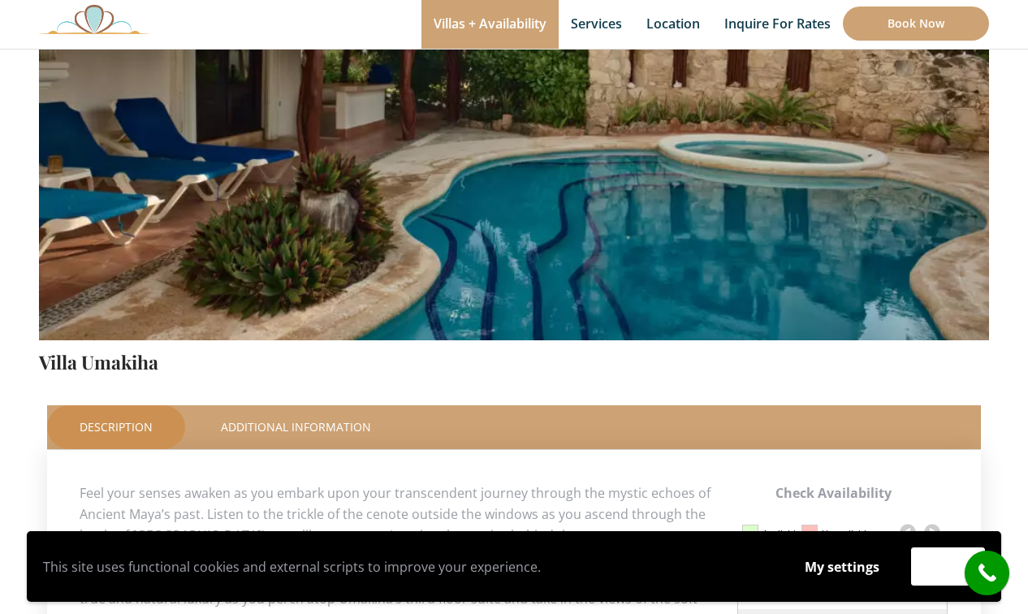
scroll to position [385, 0]
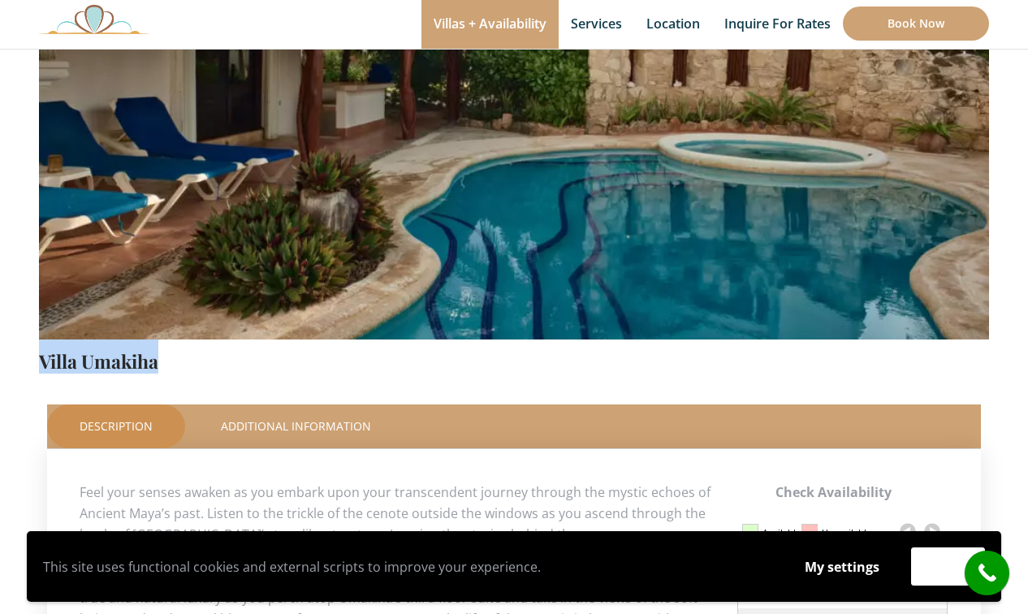
drag, startPoint x: 163, startPoint y: 361, endPoint x: 31, endPoint y: 367, distance: 132.5
click at [31, 367] on div "Check Availability This Room [GEOGRAPHIC_DATA] Price Starting From: $1,215.0 Ni…" at bounding box center [514, 542] width 974 height 1413
copy link "Villa Umakiha"
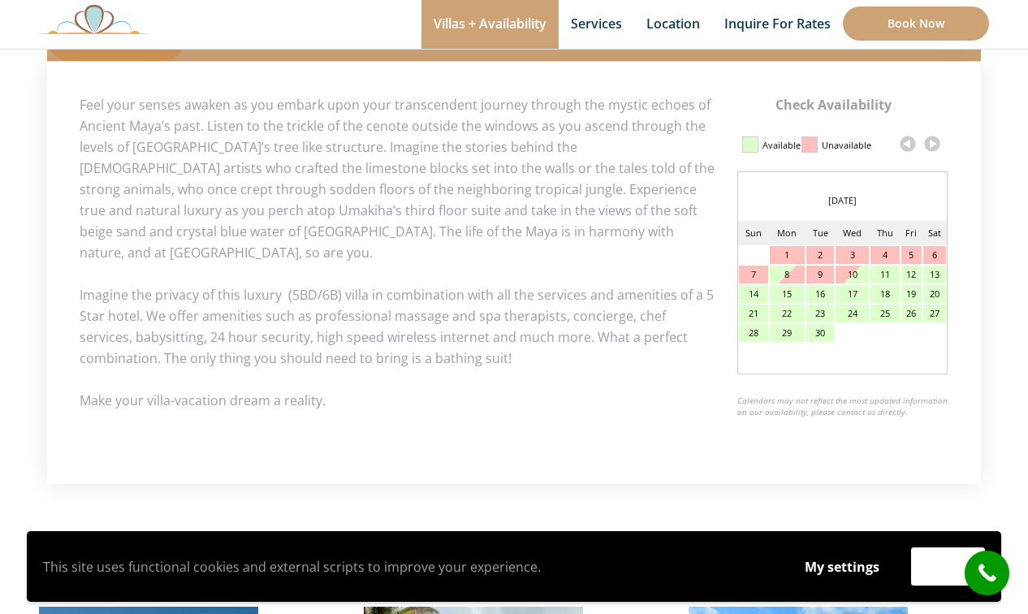
scroll to position [739, 0]
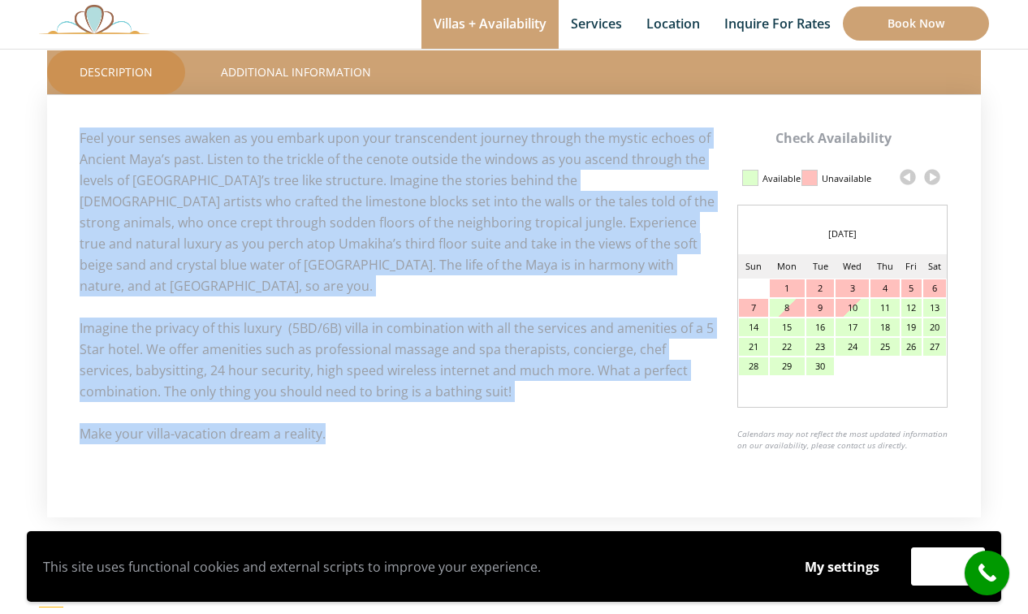
drag, startPoint x: 328, startPoint y: 418, endPoint x: 77, endPoint y: 146, distance: 370.1
click at [77, 146] on div "Check Availability Calendar Updated on 2025, [DATE] 06:31 am Available Unavaila…" at bounding box center [514, 306] width 934 height 422
copy div "Lore ipsu dolors ametco ad eli seddoe temp inci utlaboreetdo magnaal enimadm ve…"
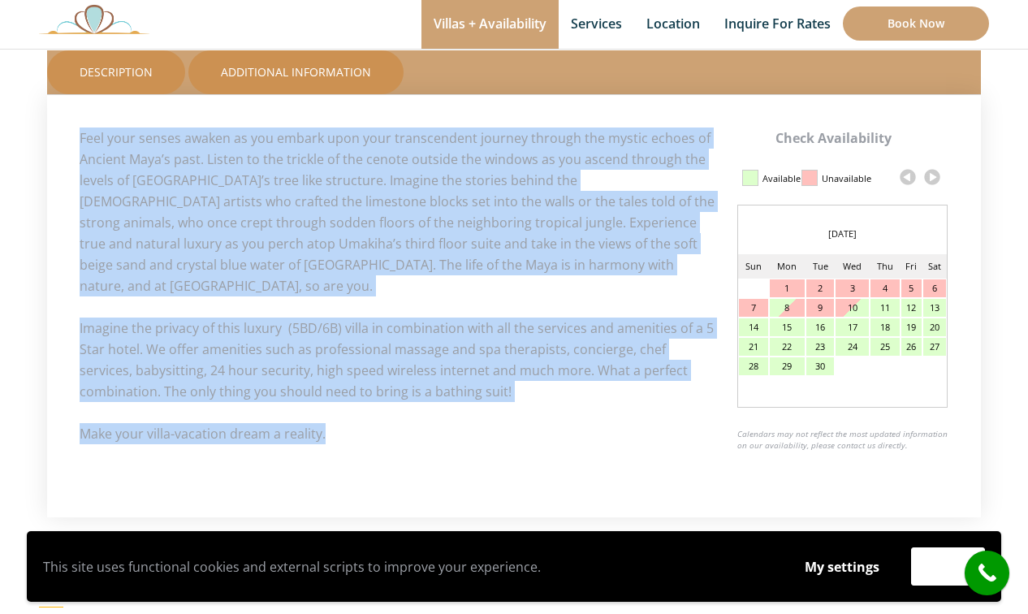
click at [310, 71] on link "Additional Information" at bounding box center [295, 72] width 215 height 44
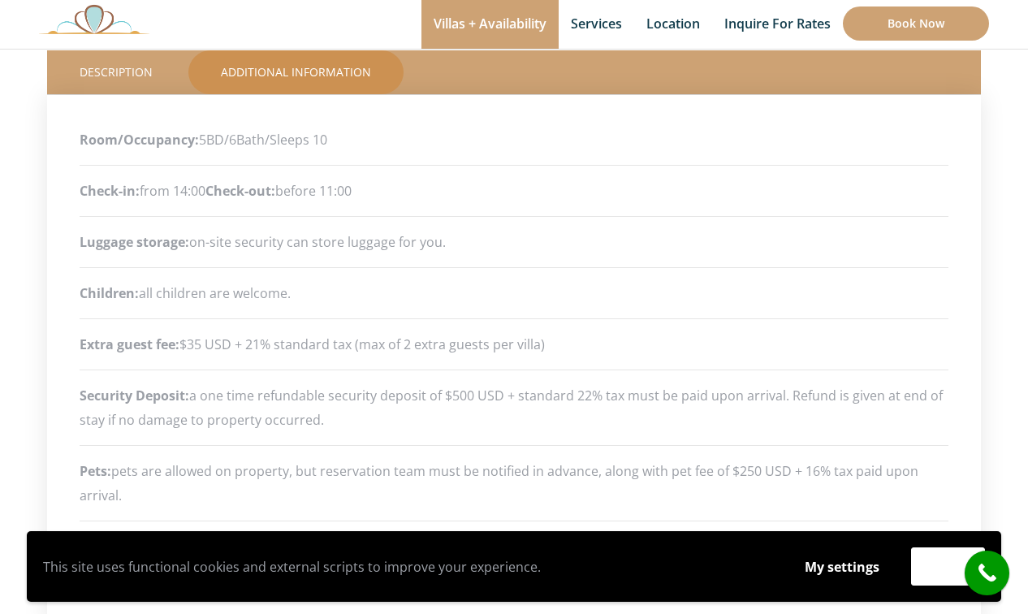
drag, startPoint x: 335, startPoint y: 133, endPoint x: 200, endPoint y: 146, distance: 135.4
click at [200, 146] on p "Room/Occupancy: 5BD/6Bath/Sleeps 10" at bounding box center [514, 139] width 869 height 24
copy p "5BD/6Bath/Sleeps 10"
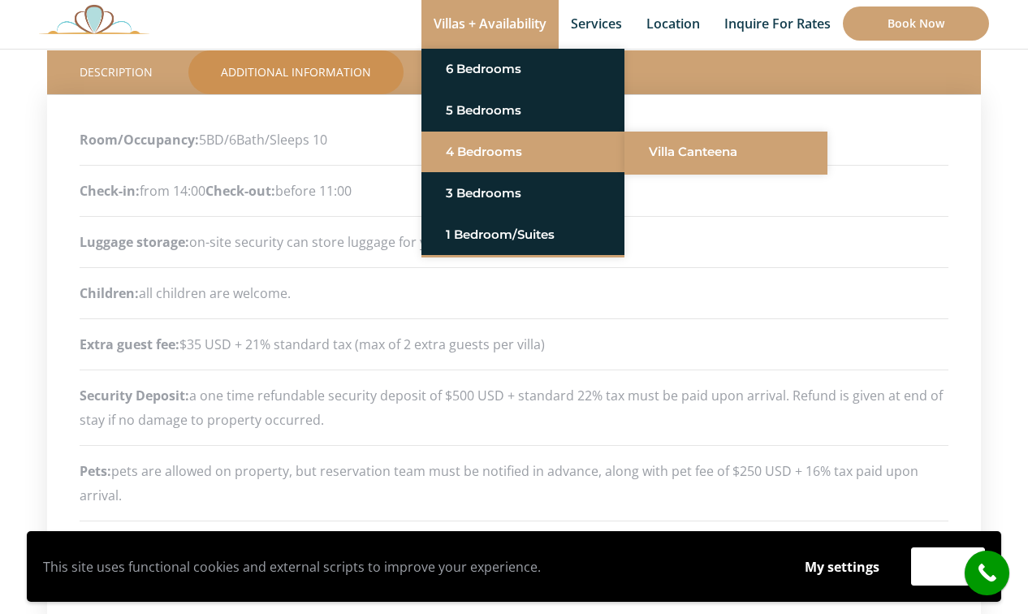
click at [675, 154] on link "Villa Canteena" at bounding box center [726, 151] width 154 height 29
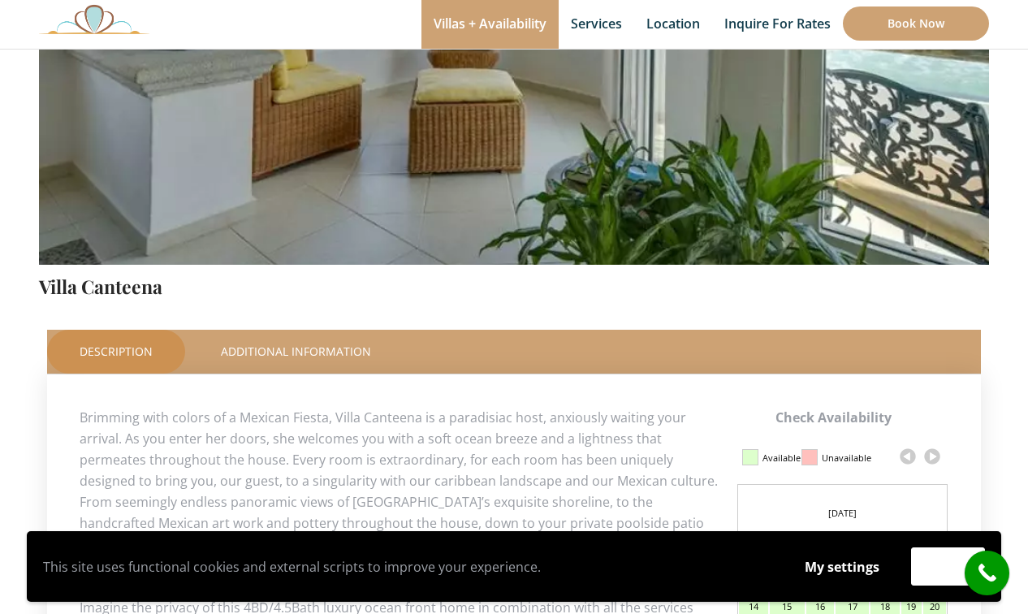
scroll to position [473, 0]
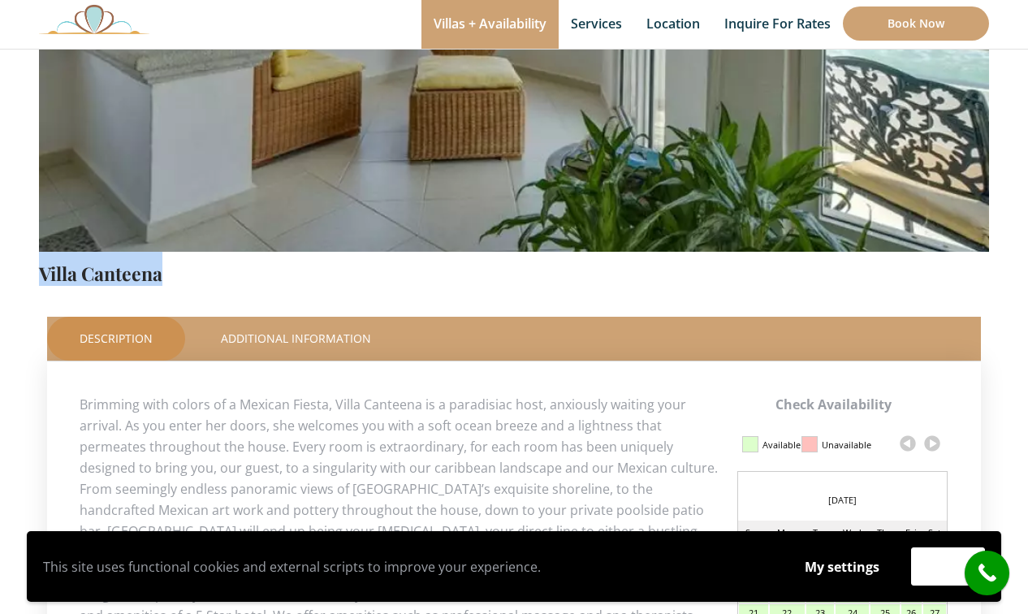
drag, startPoint x: 172, startPoint y: 276, endPoint x: 39, endPoint y: 273, distance: 133.2
click at [39, 273] on h4 "Villa Canteena" at bounding box center [514, 268] width 950 height 33
copy link "Villa Canteena"
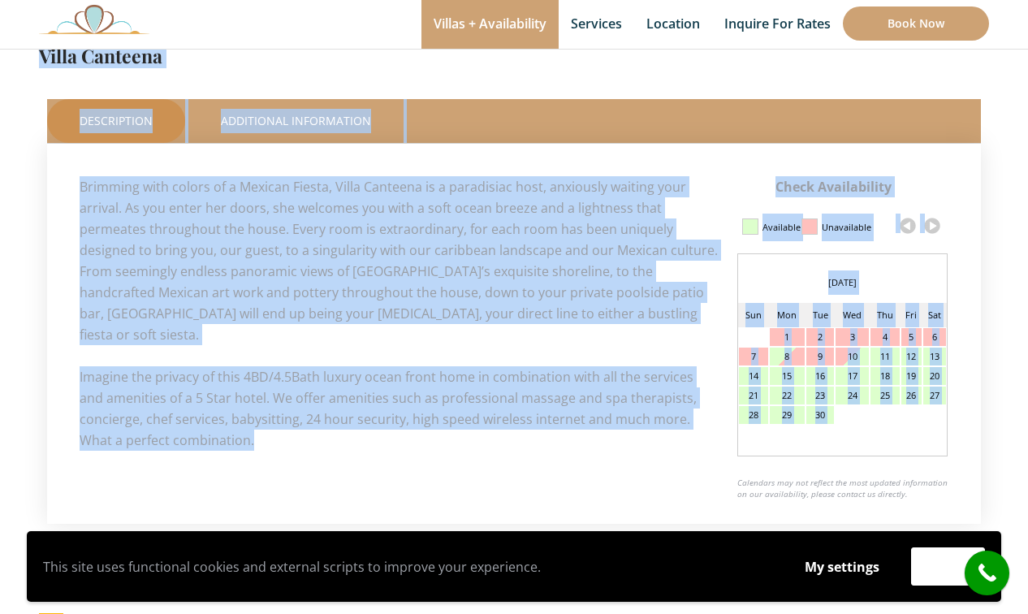
scroll to position [309, 0]
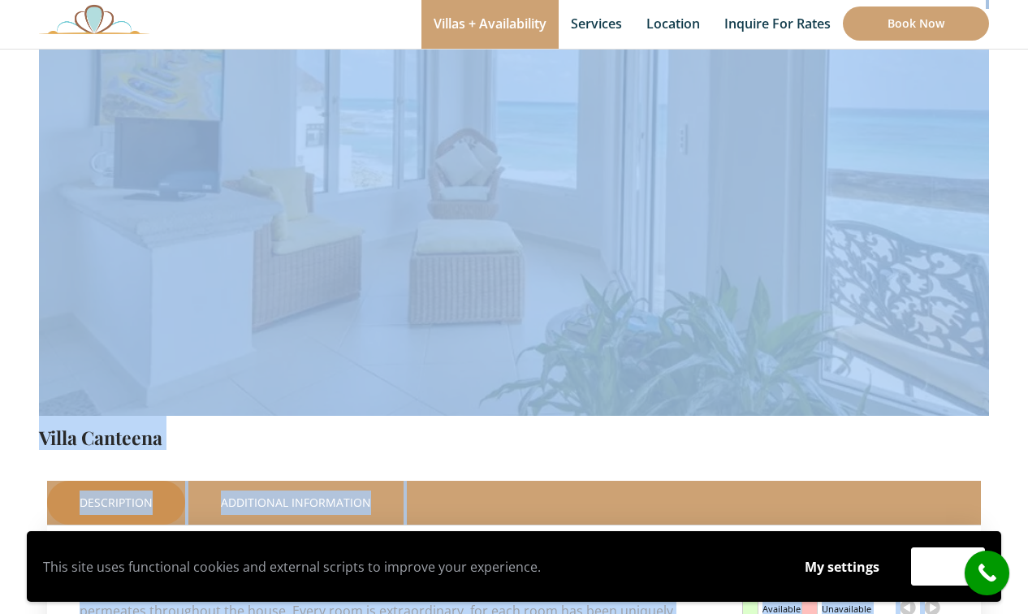
drag, startPoint x: 220, startPoint y: 419, endPoint x: 90, endPoint y: 224, distance: 234.2
click at [90, 220] on div "Check Availability This Room Villa Canteena Price Starting From: $1,065.0 Night…" at bounding box center [514, 412] width 950 height 1001
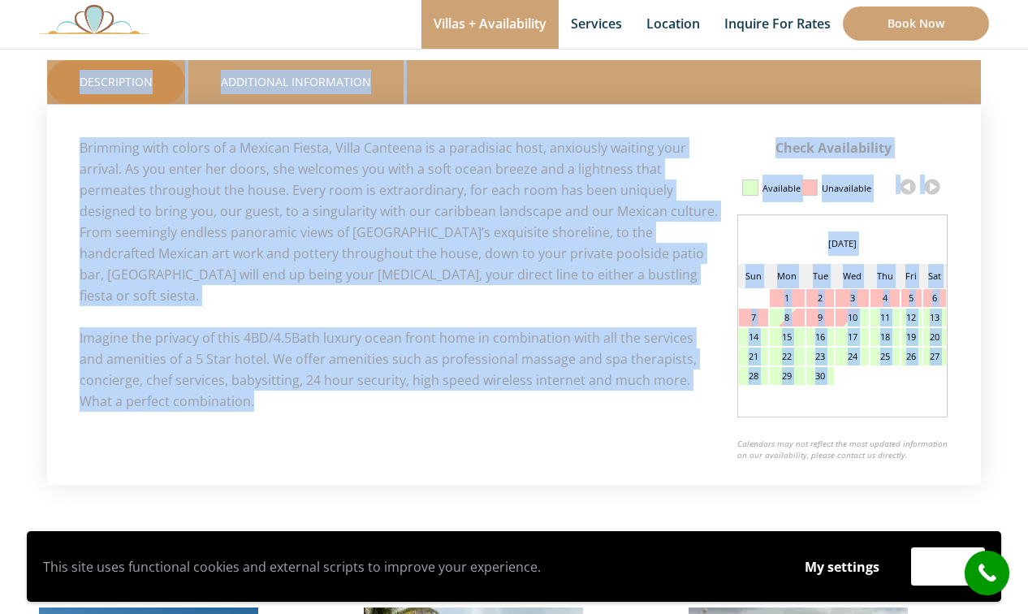
scroll to position [756, 0]
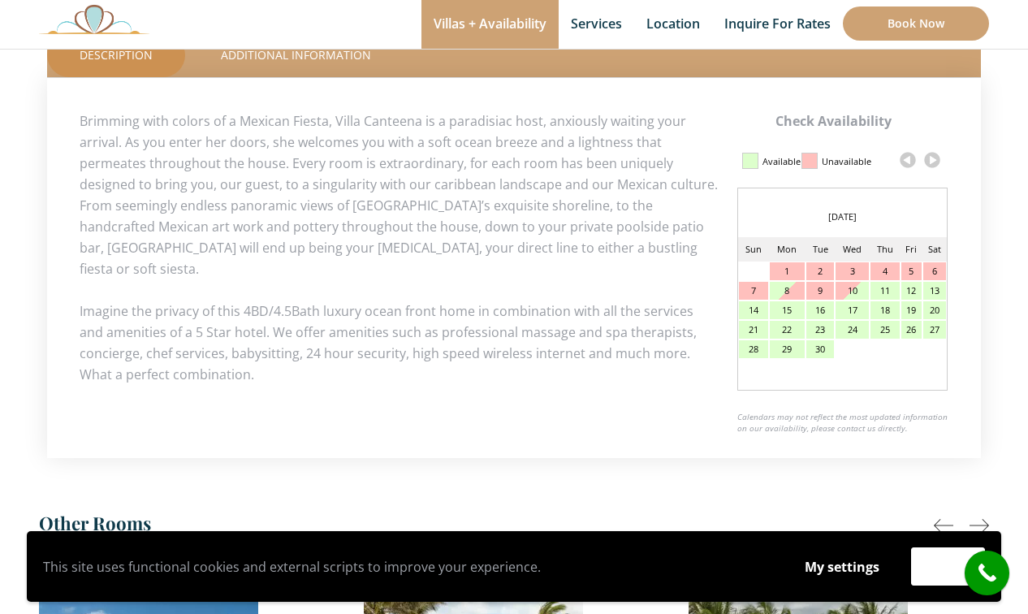
click at [249, 349] on p "Imagine the privacy of this 4BD/4.5Bath luxury ocean front home in combination …" at bounding box center [514, 342] width 869 height 84
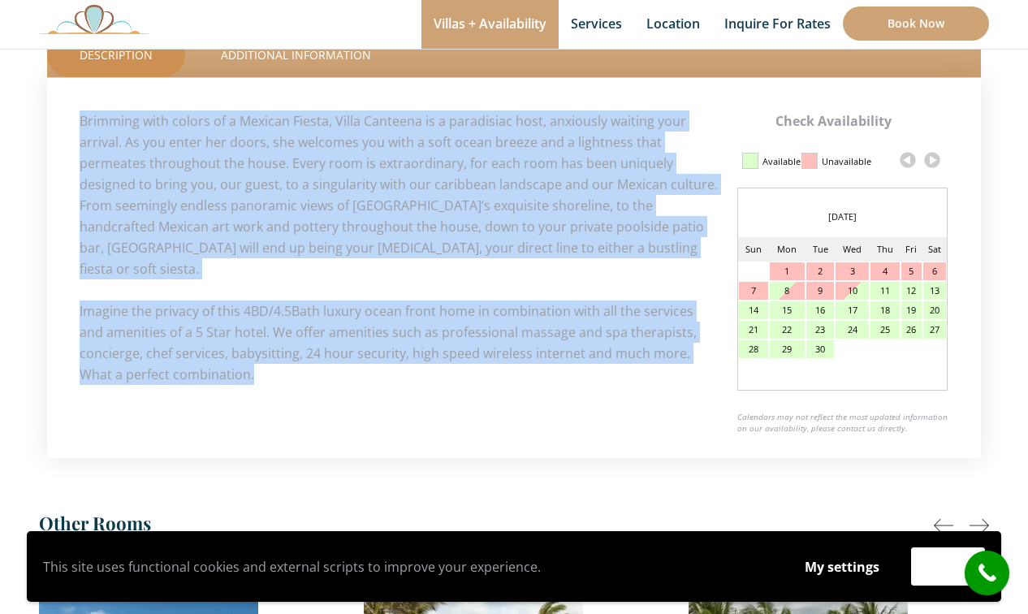
drag, startPoint x: 234, startPoint y: 356, endPoint x: 80, endPoint y: 131, distance: 272.3
click at [80, 131] on div "Check Availability Calendar Updated on 2025, September 08 at 05:31 am Available…" at bounding box center [514, 247] width 869 height 274
copy div "Brimming with colors of a Mexican Fiesta, Villa Canteena is a paradisiac host, …"
click at [300, 53] on link "Additional Information" at bounding box center [295, 55] width 215 height 44
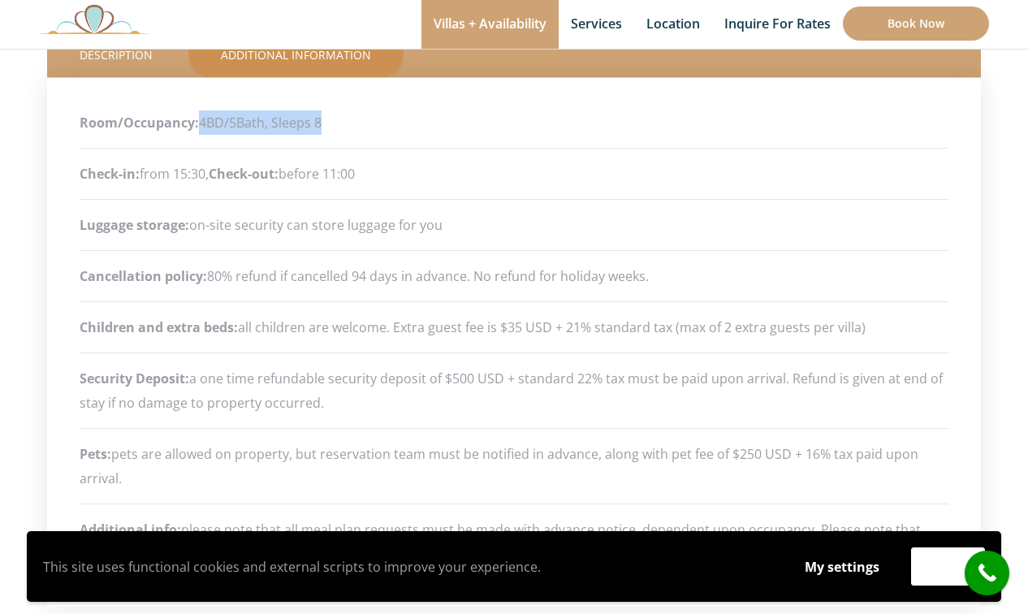
drag, startPoint x: 325, startPoint y: 127, endPoint x: 201, endPoint y: 126, distance: 123.4
click at [201, 126] on p "Room/Occupancy: 4BD/5Bath, Sleeps 8" at bounding box center [514, 122] width 869 height 24
copy p "4BD/5Bath, Sleeps 8"
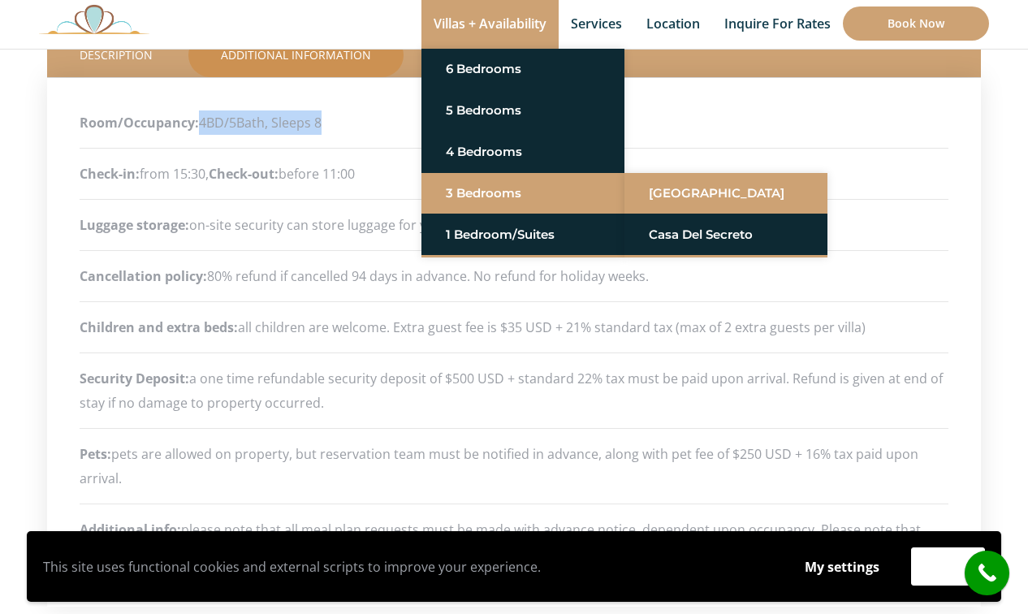
click at [681, 195] on link "[GEOGRAPHIC_DATA]" at bounding box center [726, 193] width 154 height 29
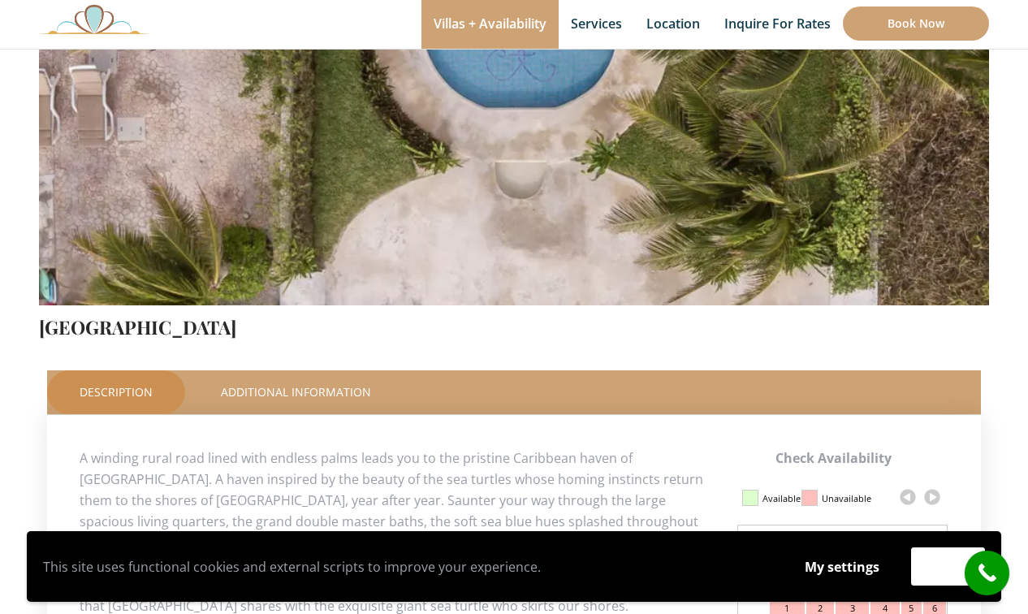
scroll to position [420, 0]
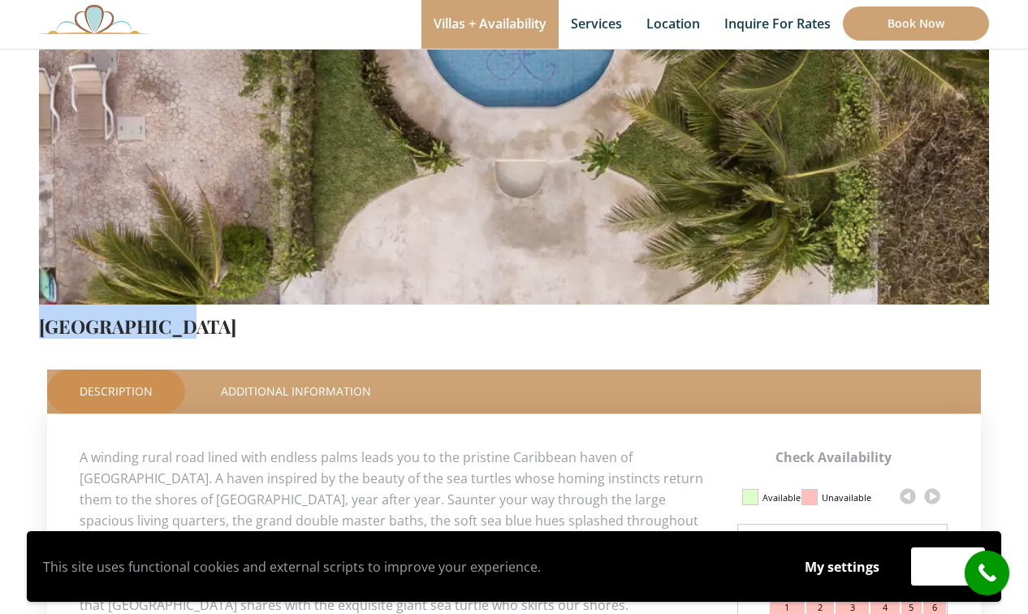
drag, startPoint x: 155, startPoint y: 329, endPoint x: 43, endPoint y: 331, distance: 112.1
click at [43, 331] on h4 "[GEOGRAPHIC_DATA]" at bounding box center [514, 321] width 950 height 33
copy link "[GEOGRAPHIC_DATA]"
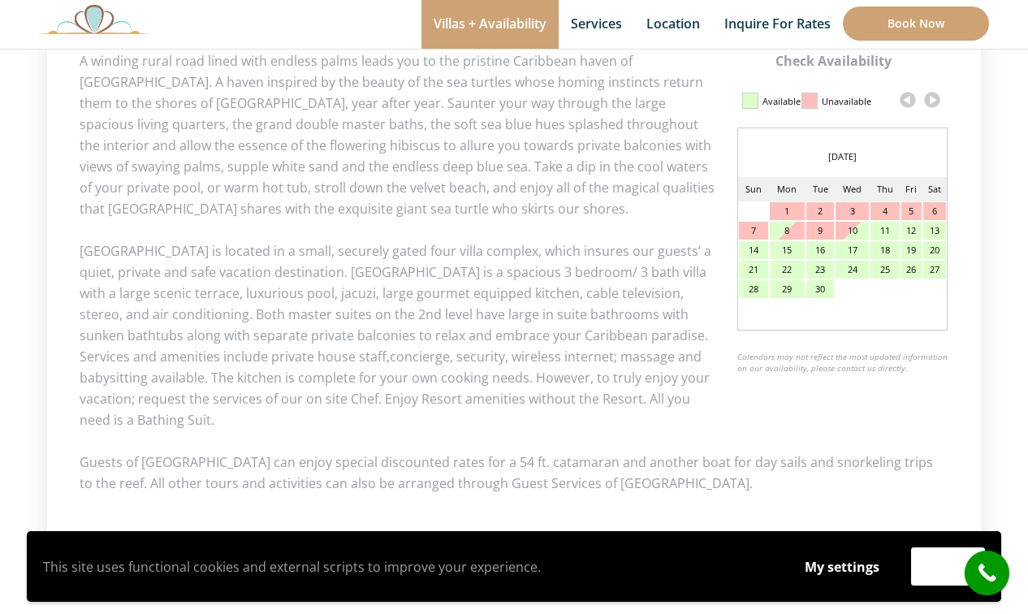
scroll to position [813, 0]
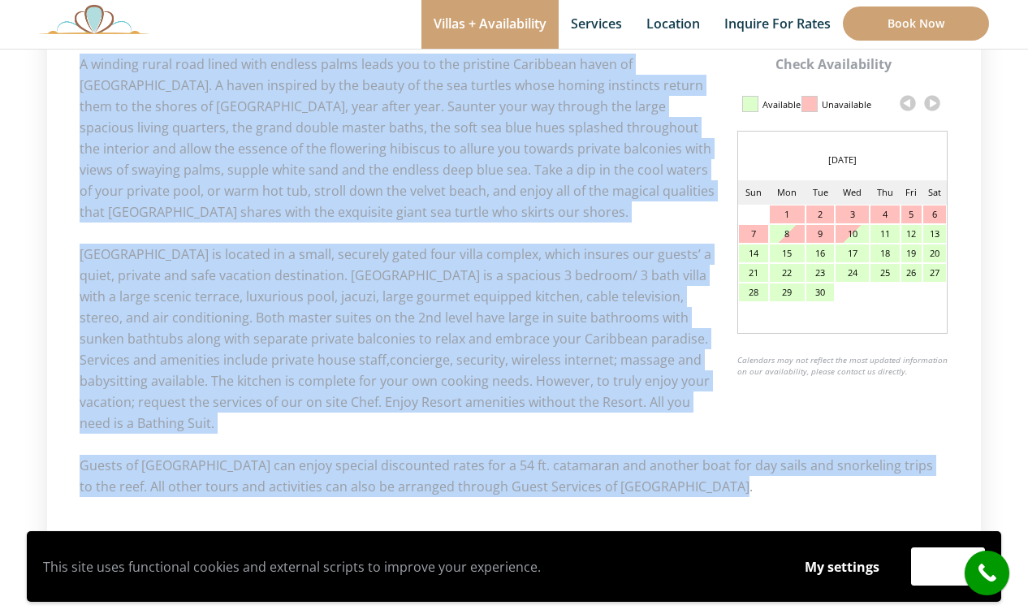
drag, startPoint x: 675, startPoint y: 492, endPoint x: 79, endPoint y: 71, distance: 729.5
click at [80, 71] on div "Check Availability Calendar Updated on 2025, September 08 at 06:31 am Available…" at bounding box center [514, 275] width 869 height 443
copy div "A winding rural road lined with endless palms leads you to the pristine Caribbe…"
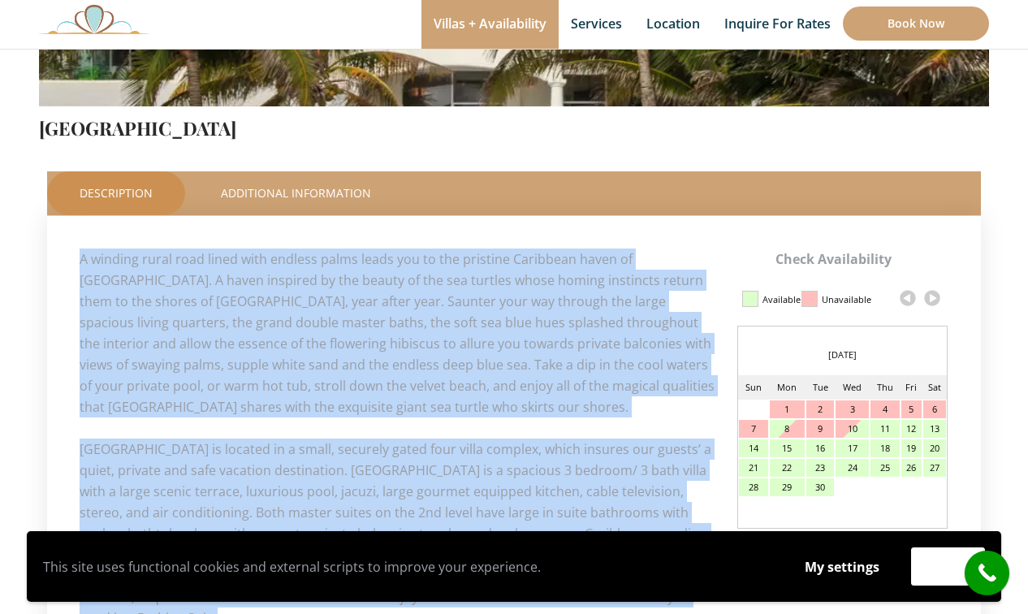
scroll to position [612, 0]
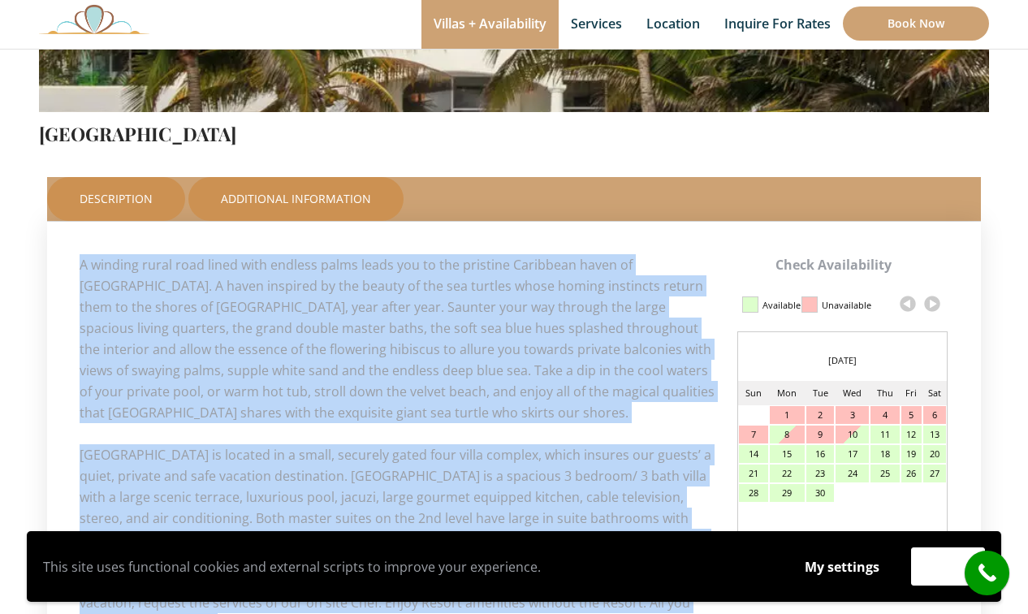
click at [321, 195] on link "Additional Information" at bounding box center [295, 199] width 215 height 44
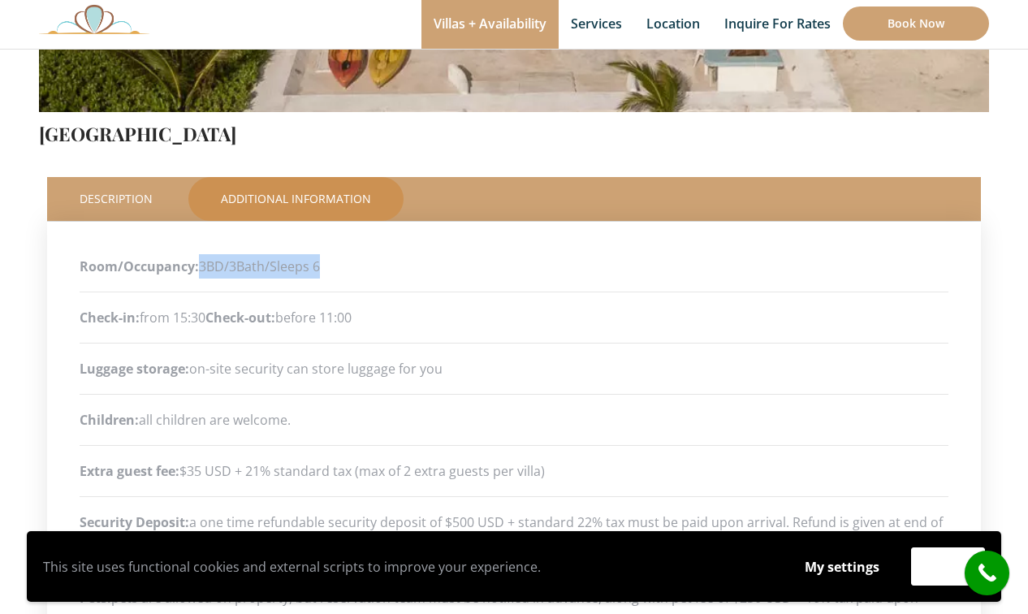
drag, startPoint x: 330, startPoint y: 265, endPoint x: 202, endPoint y: 266, distance: 127.5
click at [202, 266] on p "Room/Occupancy: 3BD/3Bath/Sleeps 6" at bounding box center [514, 266] width 869 height 24
copy p "3BD/3Bath/Sleeps 6"
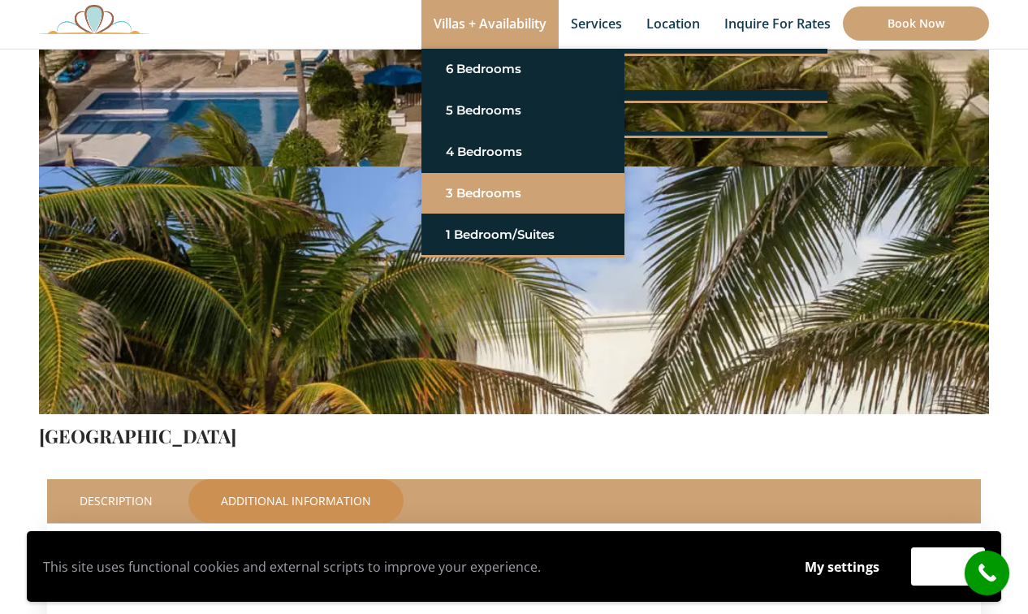
scroll to position [0, 0]
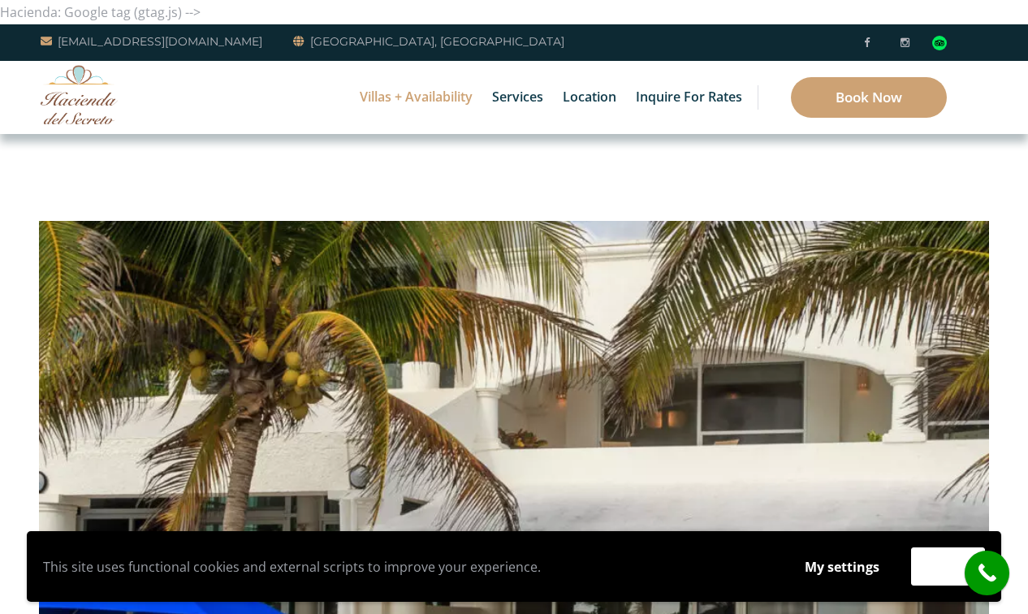
click at [438, 99] on li "5 Bedrooms Villa Sarita Villa Umakiha" at bounding box center [522, 110] width 203 height 41
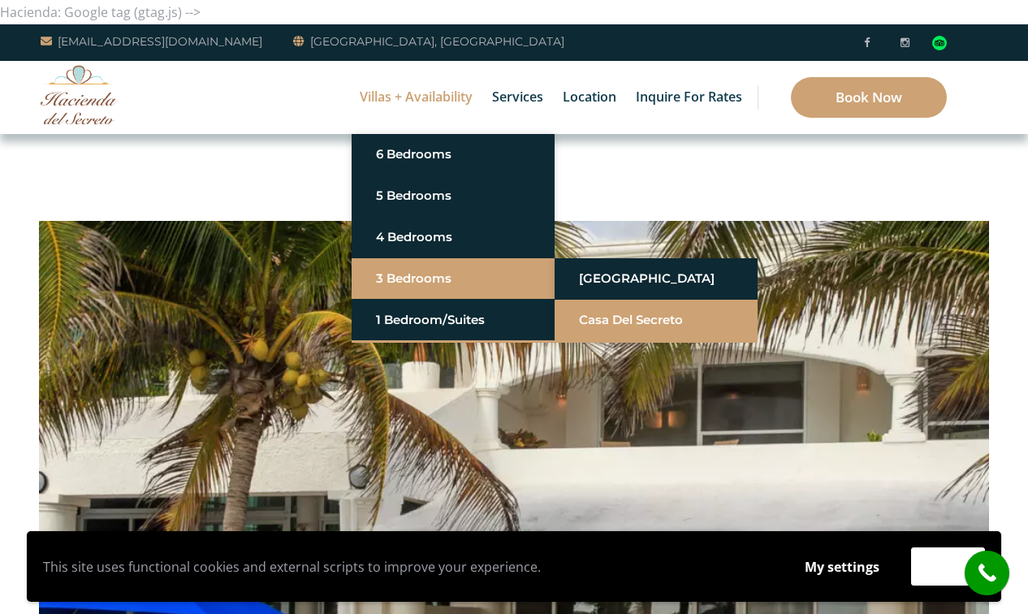
click at [612, 323] on link "Casa del Secreto" at bounding box center [656, 319] width 154 height 29
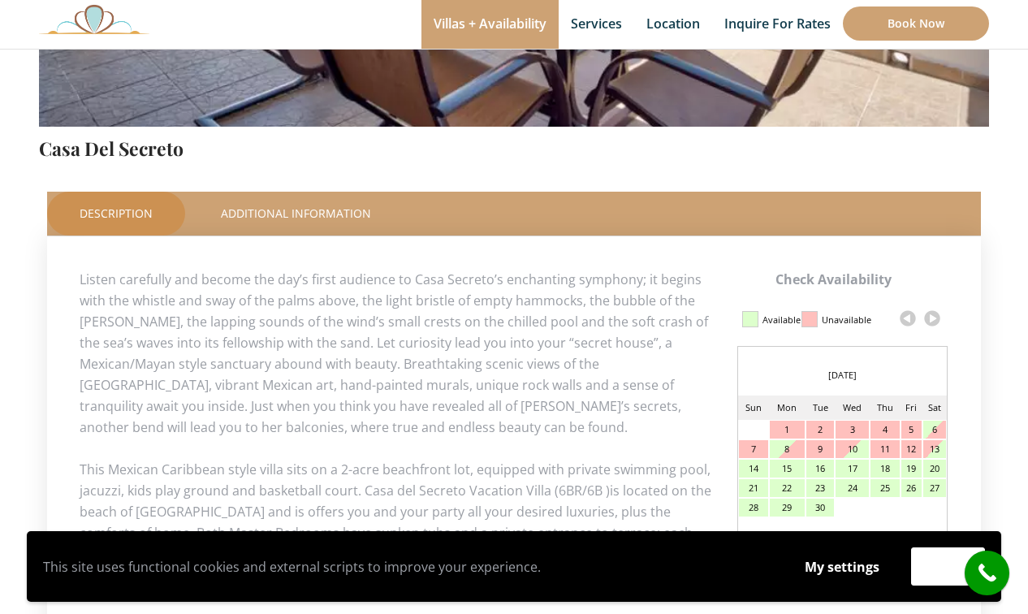
scroll to position [417, 0]
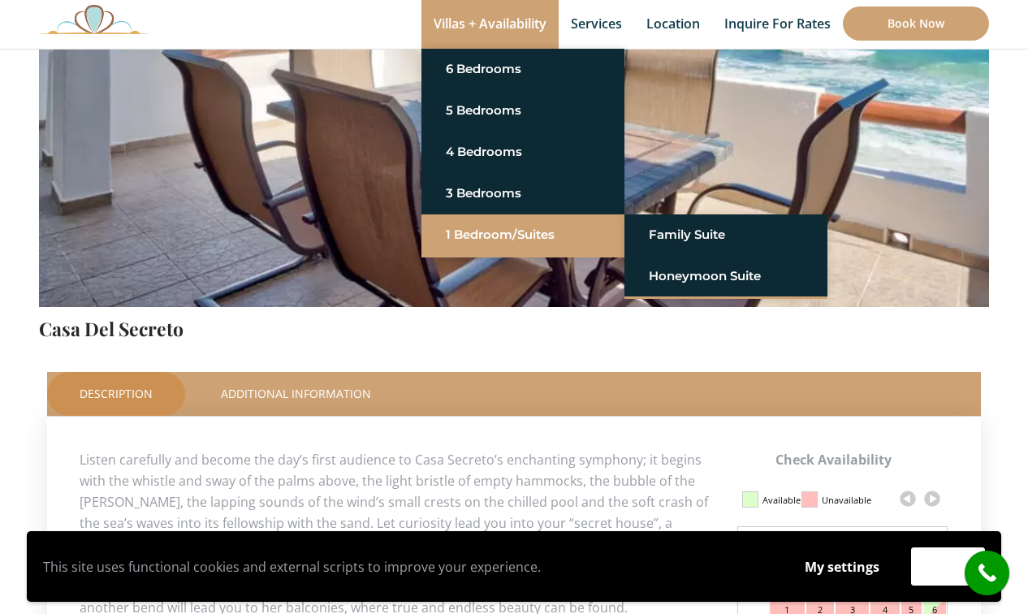
click at [496, 231] on link "1 Bedroom/Suites" at bounding box center [523, 234] width 154 height 29
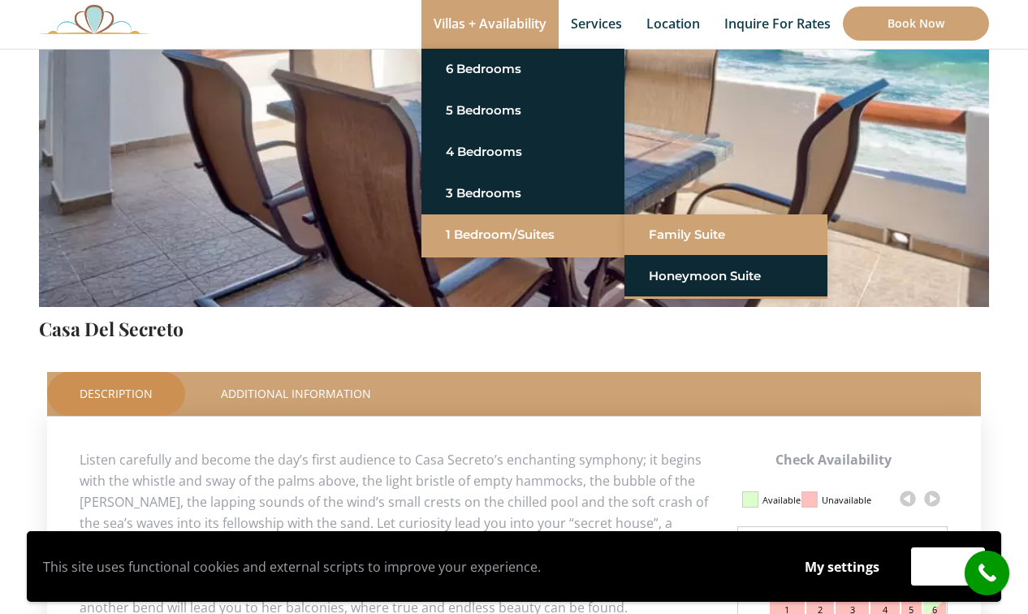
click at [654, 227] on link "Family Suite" at bounding box center [726, 234] width 154 height 29
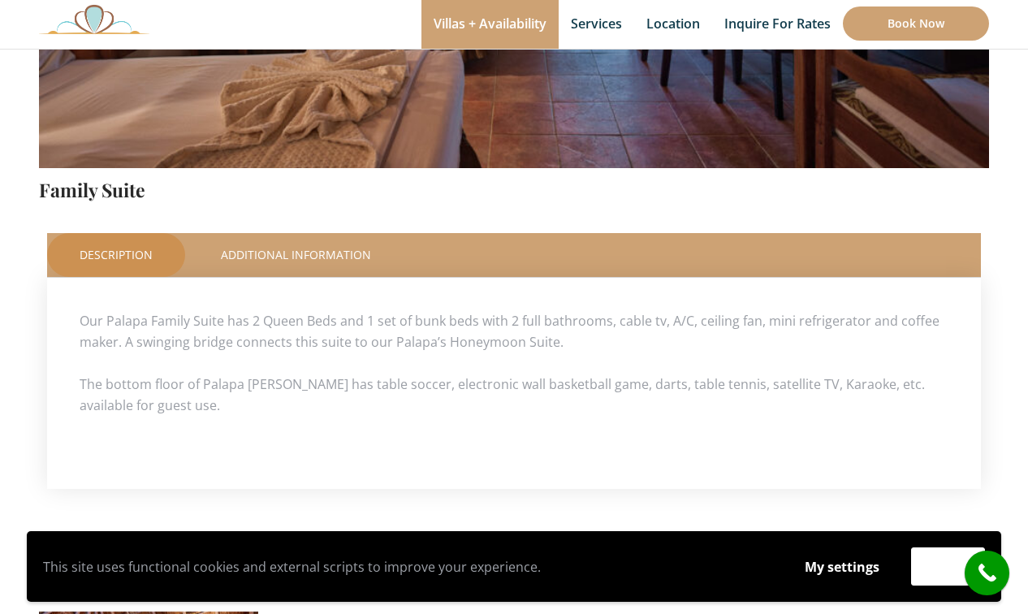
scroll to position [557, 0]
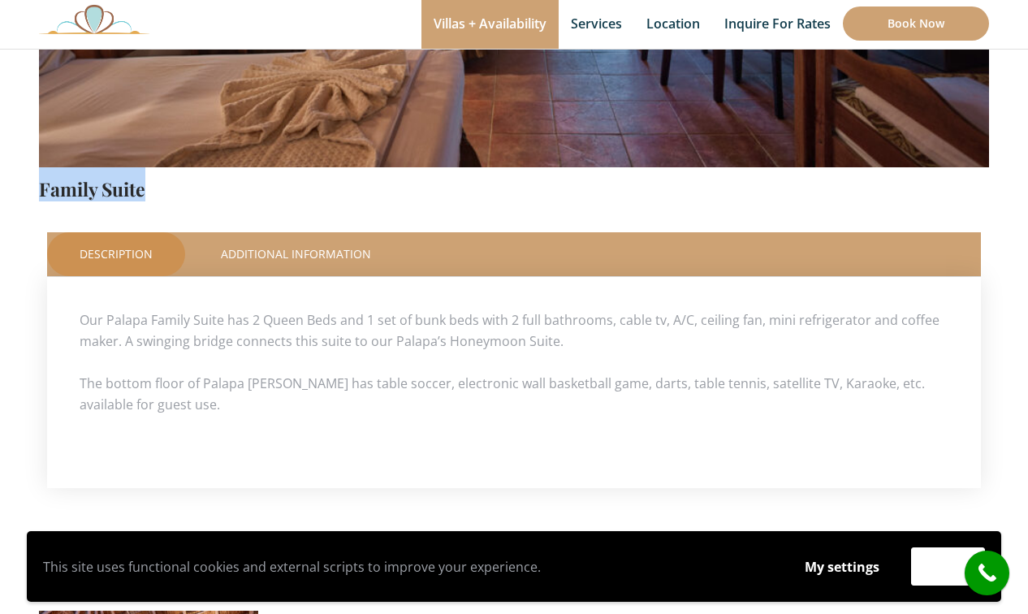
drag, startPoint x: 146, startPoint y: 190, endPoint x: 37, endPoint y: 193, distance: 108.9
click at [37, 193] on div "Check Availability This Room Family Suite Price Starting From: $252.0 Night Des…" at bounding box center [514, 265] width 974 height 1202
copy link "Family Suite"
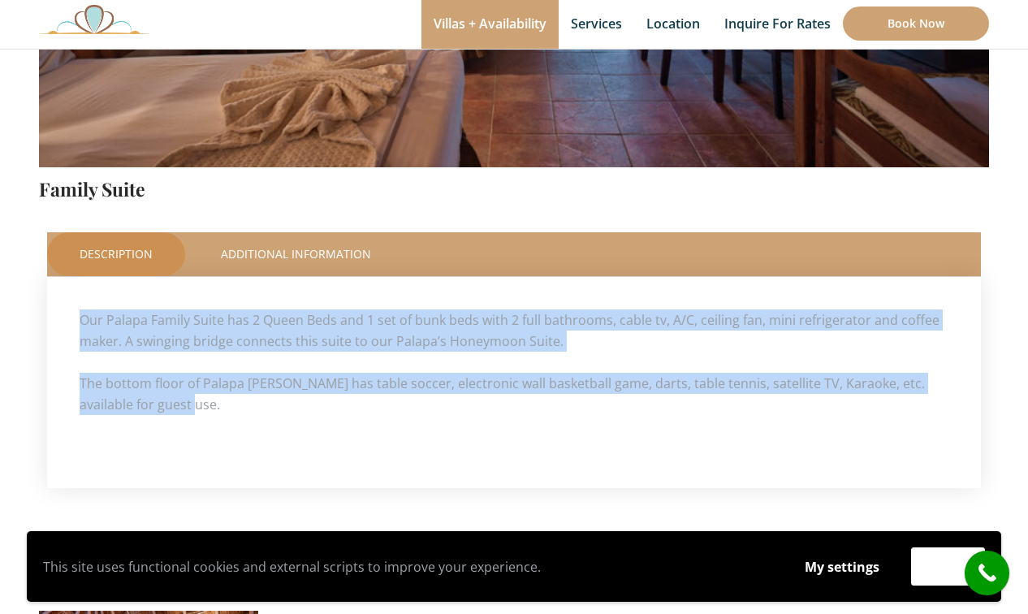
drag, startPoint x: 169, startPoint y: 406, endPoint x: 76, endPoint y: 322, distance: 125.9
click at [76, 322] on div "Our Palapa Family Suite has 2 Queen Beds and 1 set of bunk beds with 2 full bat…" at bounding box center [514, 382] width 934 height 211
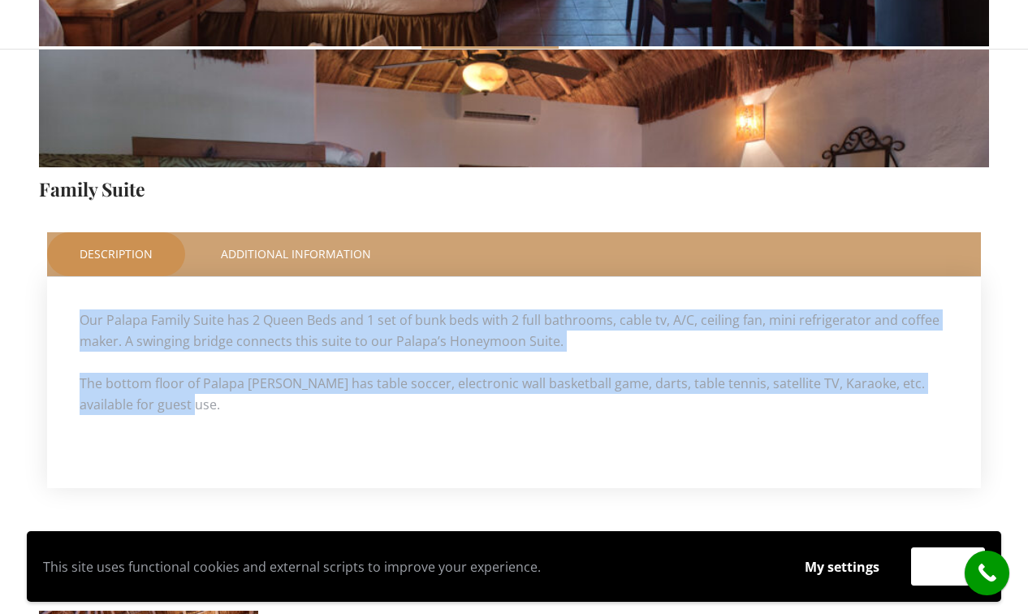
copy div "Our Palapa Family Suite has 2 Queen Beds and 1 set of bunk beds with 2 full bat…"
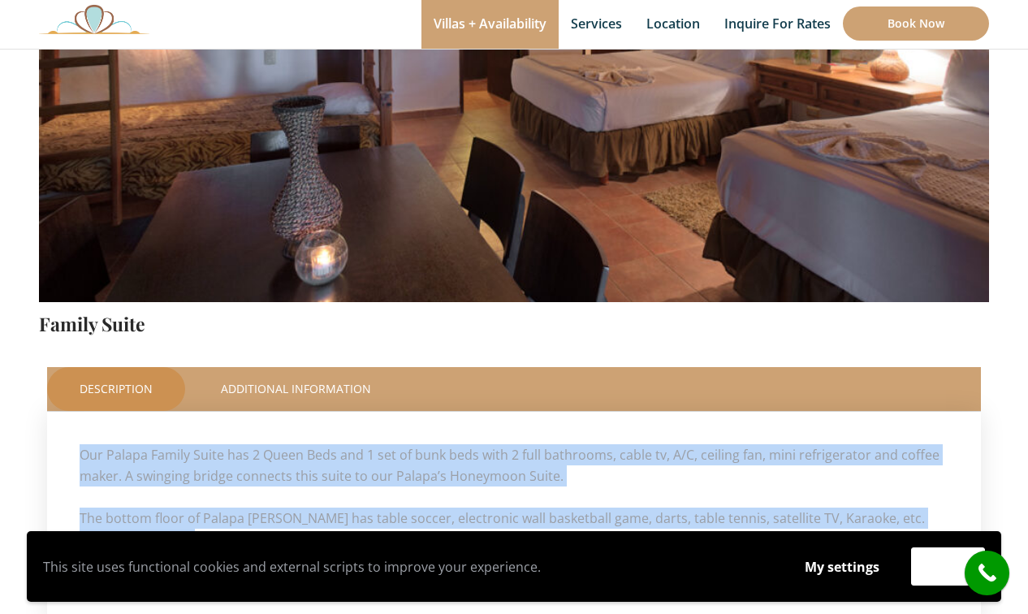
scroll to position [428, 0]
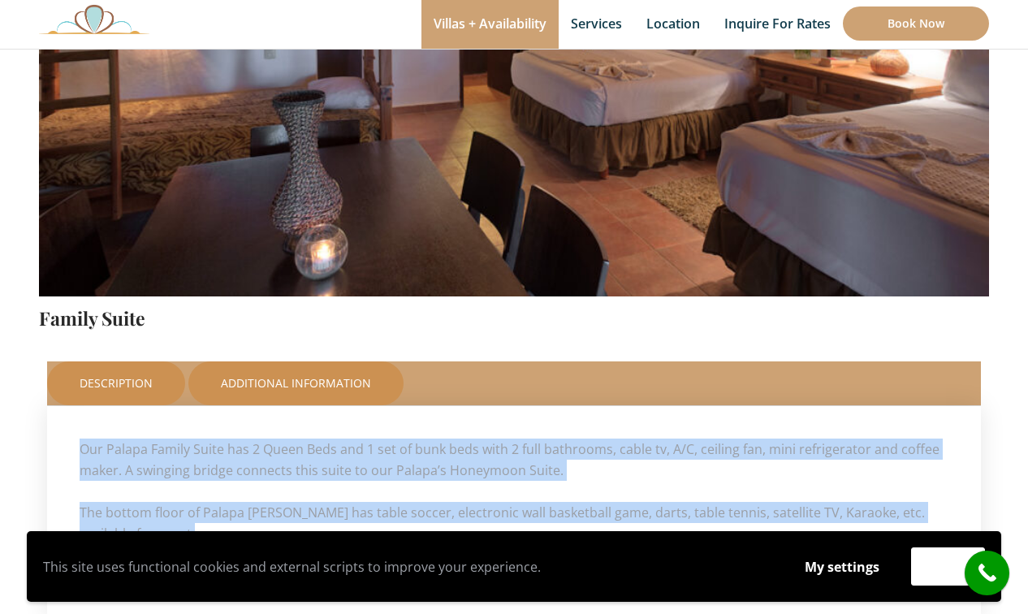
click at [331, 386] on link "Additional Information" at bounding box center [295, 383] width 215 height 44
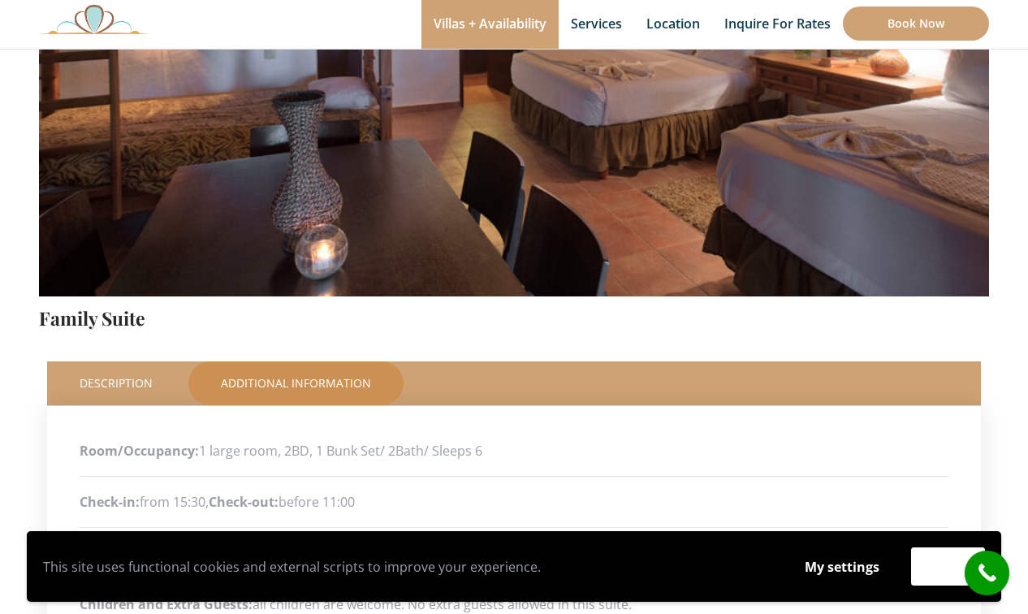
drag, startPoint x: 493, startPoint y: 445, endPoint x: 202, endPoint y: 449, distance: 290.7
click at [202, 449] on p "Room/Occupancy: 1 large room, 2BD, 1 Bunk Set/ 2Bath/ Sleeps 6" at bounding box center [514, 450] width 869 height 24
copy p "1 large room, 2BD, 1 Bunk Set/ 2Bath/ Sleeps 6"
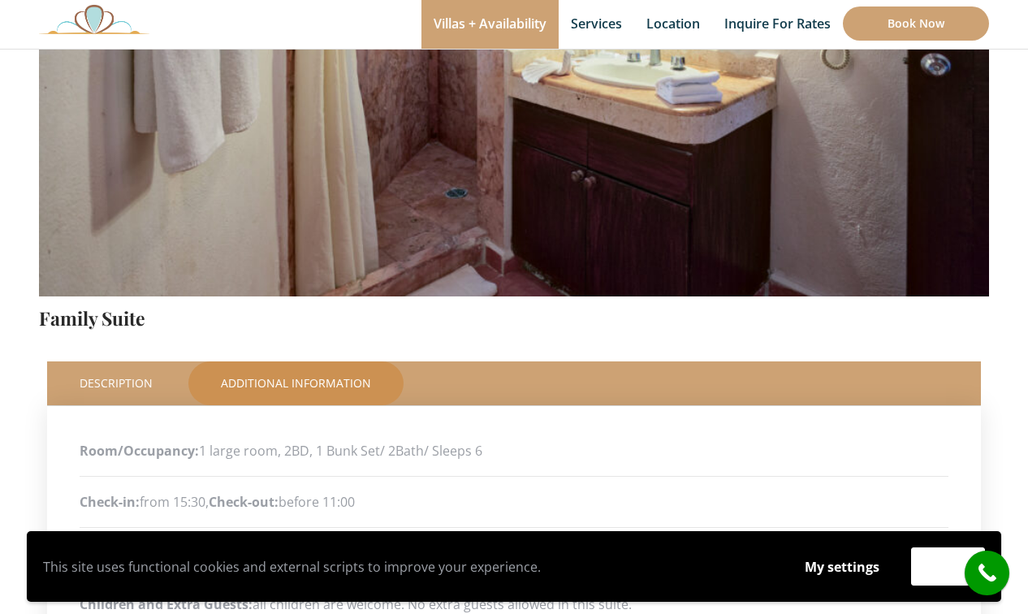
scroll to position [418, 0]
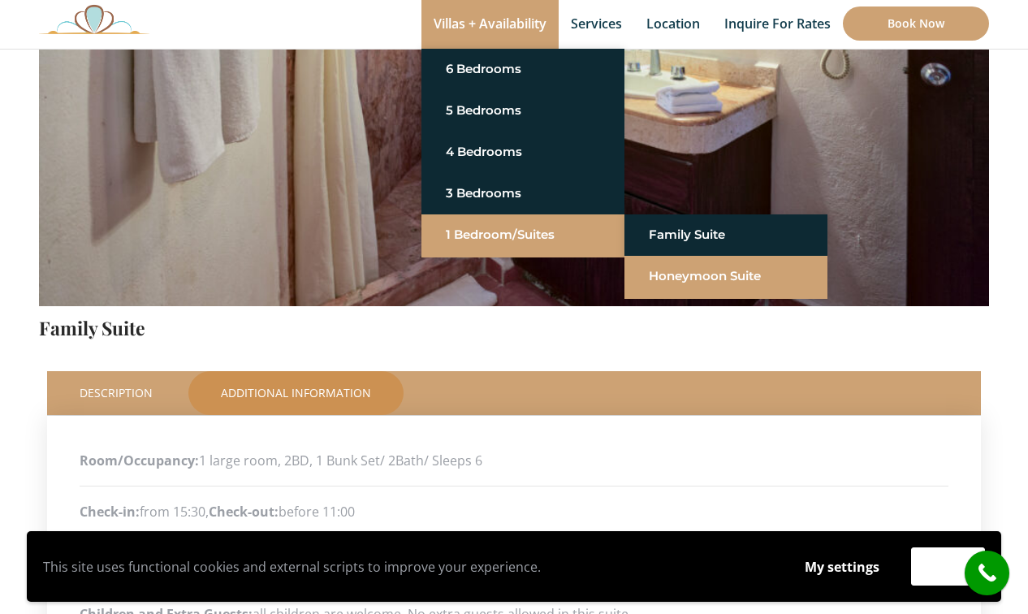
click at [688, 278] on link "Honeymoon Suite" at bounding box center [726, 275] width 154 height 29
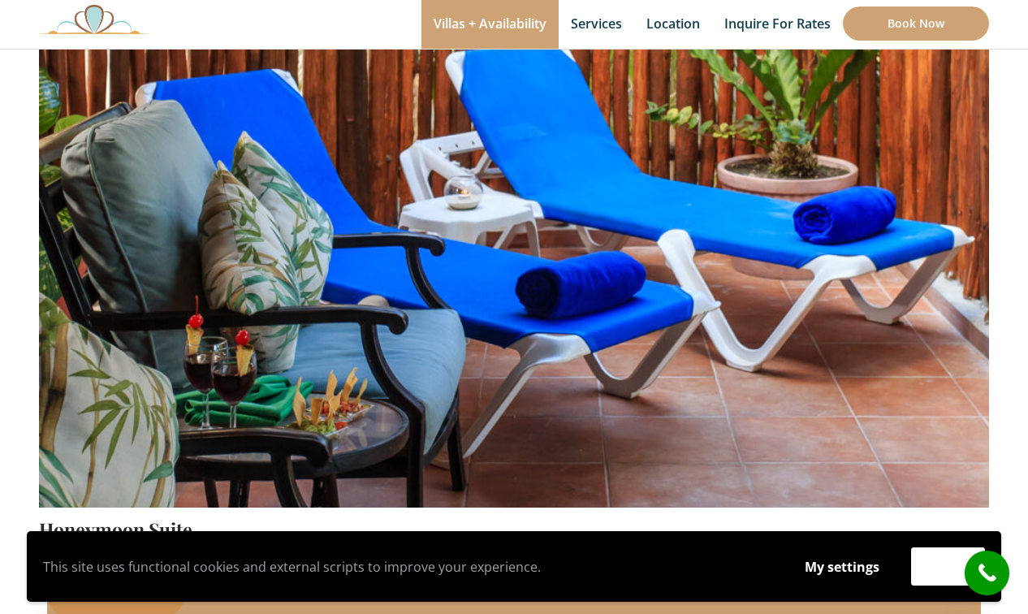
scroll to position [419, 0]
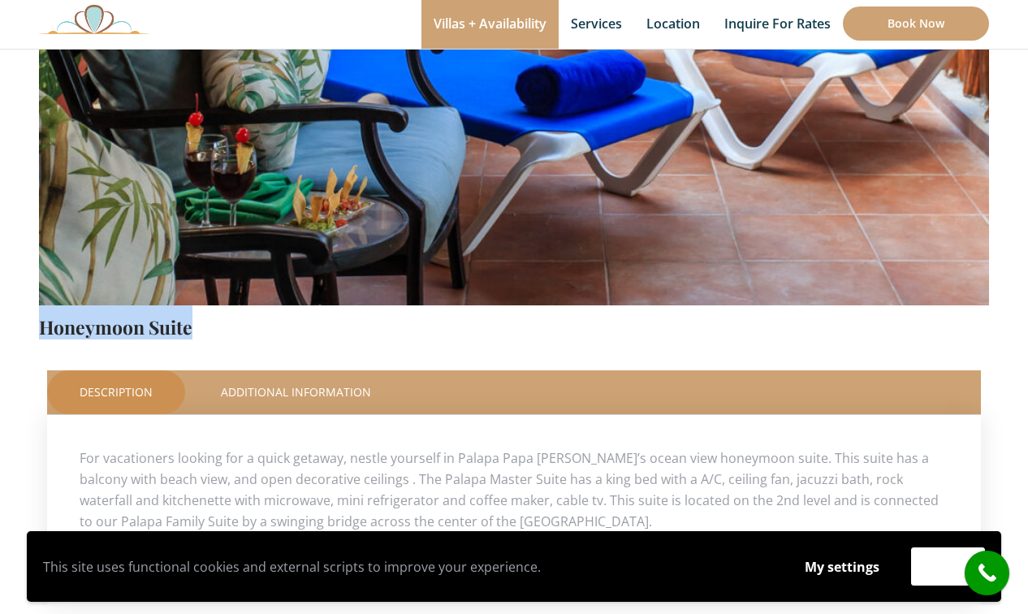
drag, startPoint x: 204, startPoint y: 333, endPoint x: 45, endPoint y: 335, distance: 158.4
click at [45, 335] on h4 "Honeymoon Suite" at bounding box center [514, 321] width 950 height 33
copy link "Honeymoon Suite"
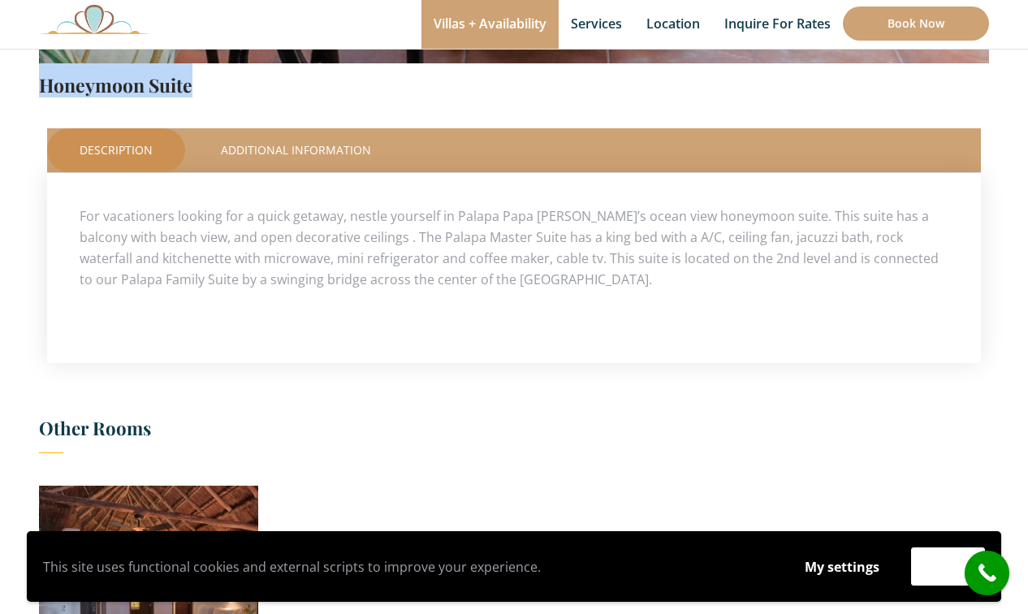
scroll to position [663, 0]
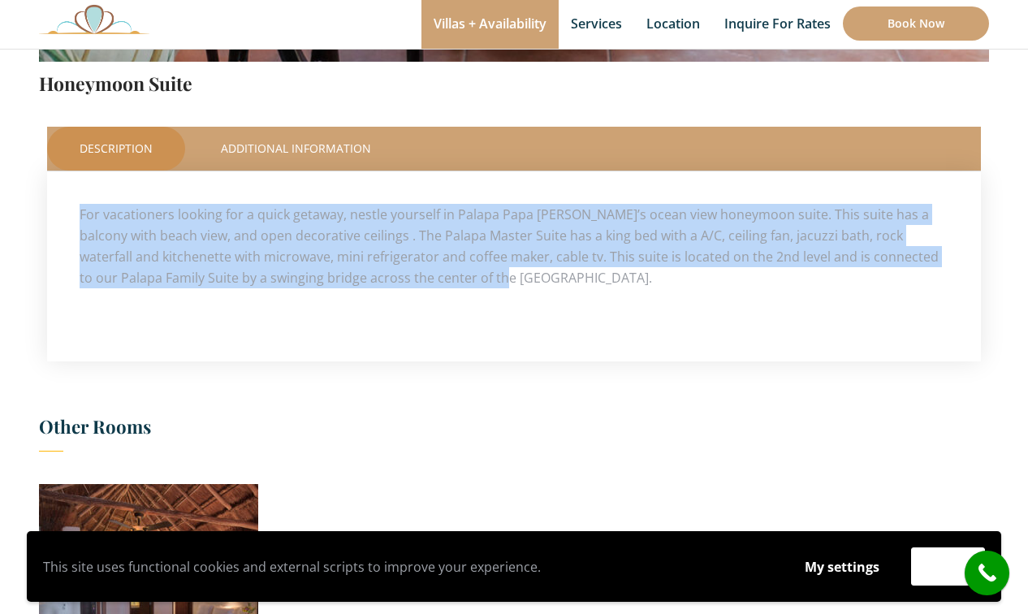
drag, startPoint x: 497, startPoint y: 278, endPoint x: 69, endPoint y: 222, distance: 431.5
click at [69, 222] on div "For vacationers looking for a quick getaway, nestle yourself in Palapa Papa Jac…" at bounding box center [514, 266] width 934 height 190
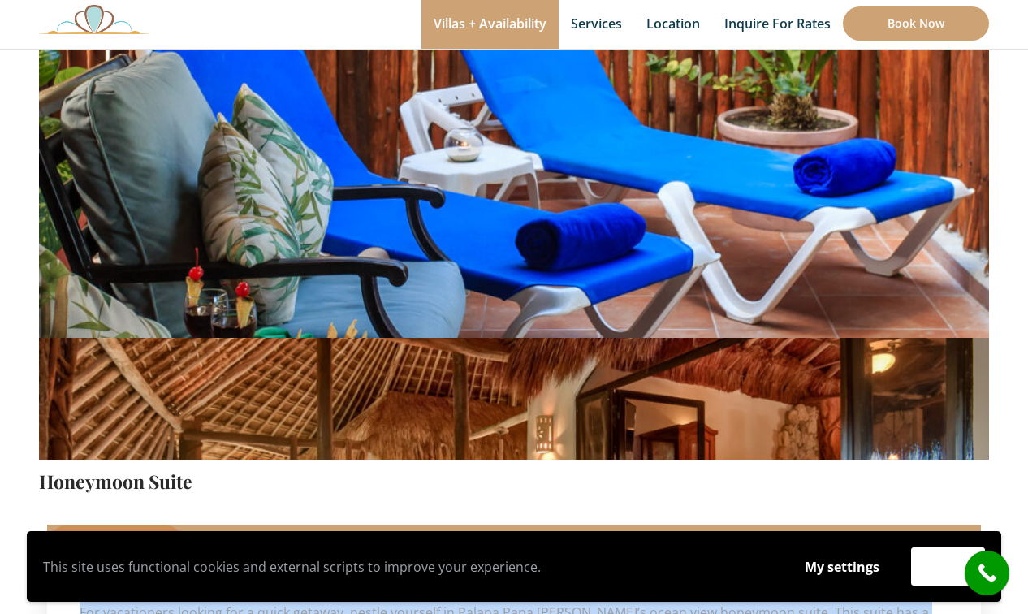
copy p "For vacationers looking for a quick getaway, nestle yourself in Palapa Papa [PE…"
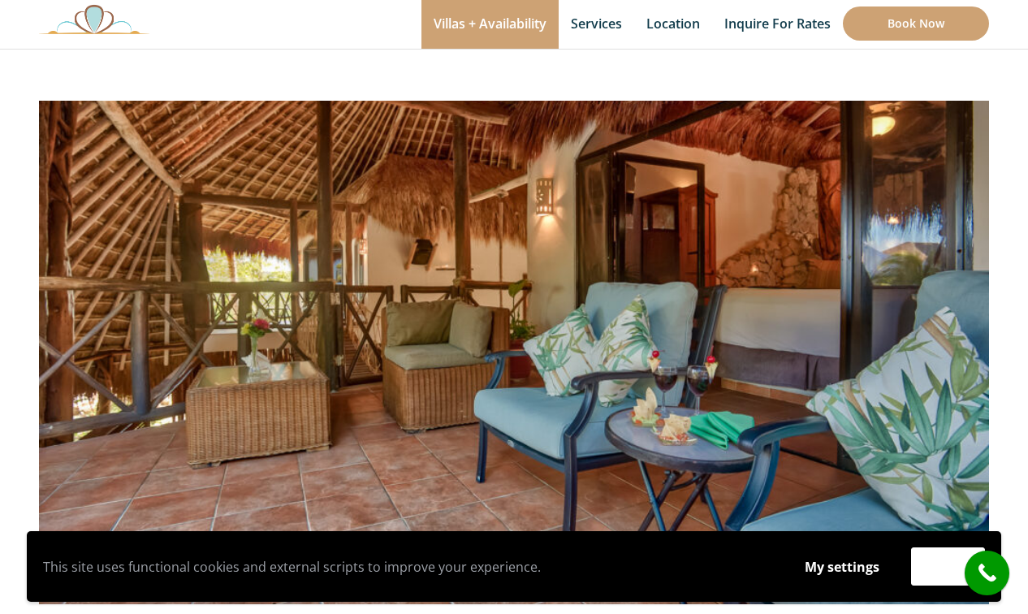
scroll to position [132, 0]
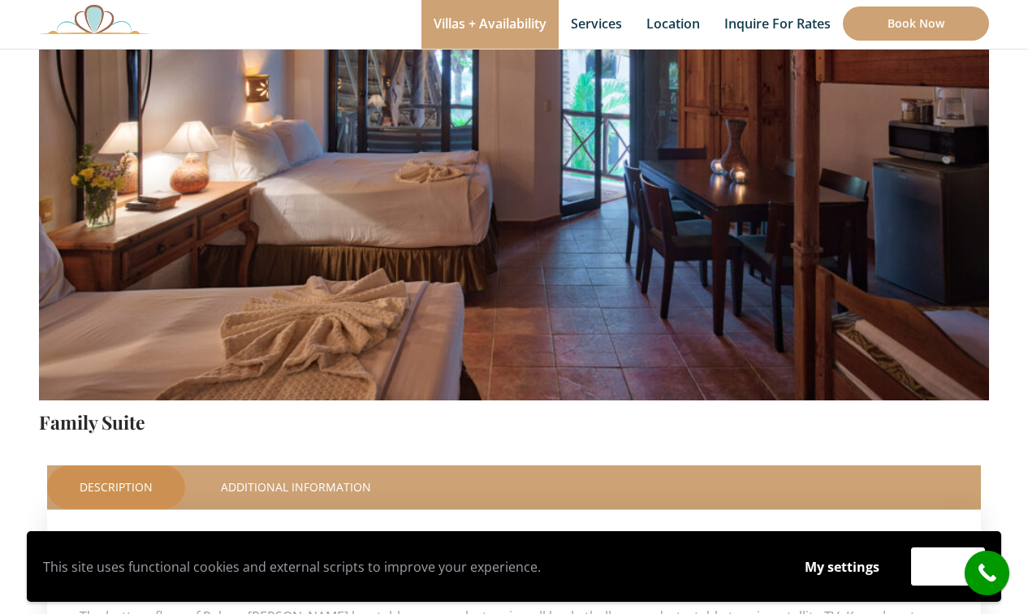
scroll to position [321, 0]
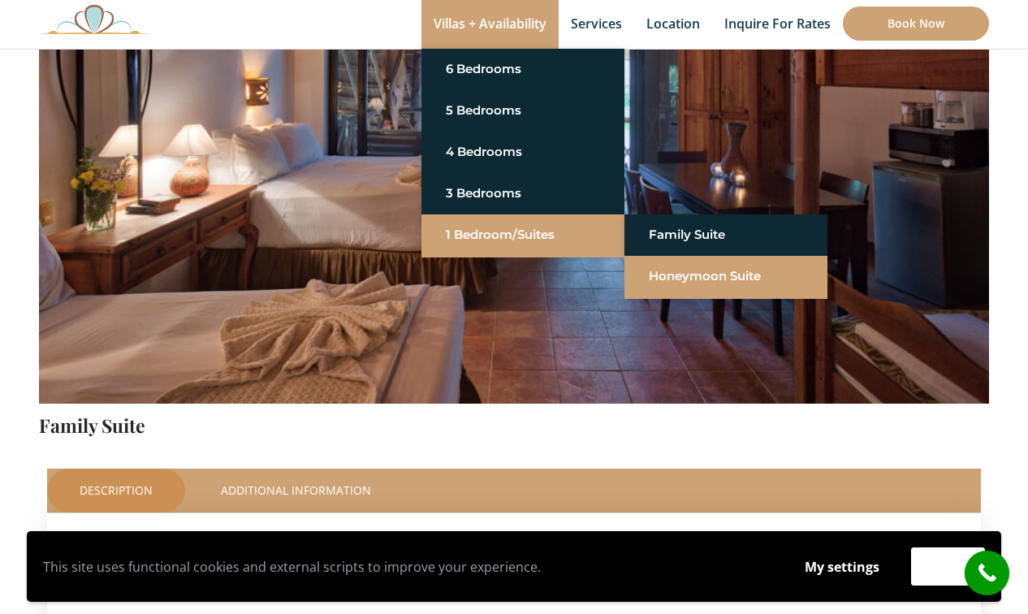
click at [685, 272] on link "Honeymoon Suite" at bounding box center [726, 275] width 154 height 29
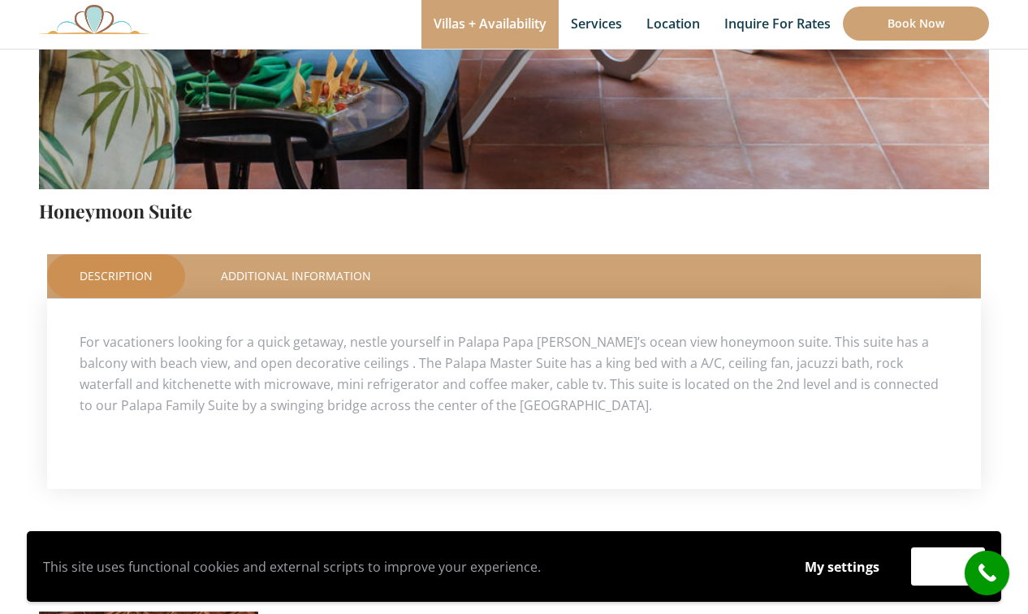
scroll to position [555, 0]
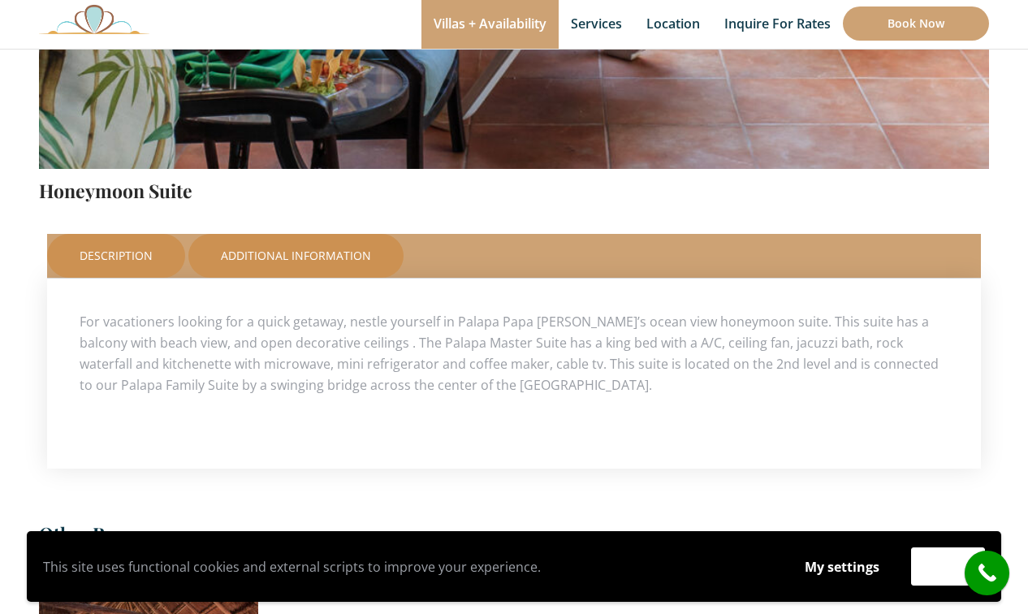
click at [326, 243] on link "Additional Information" at bounding box center [295, 256] width 215 height 44
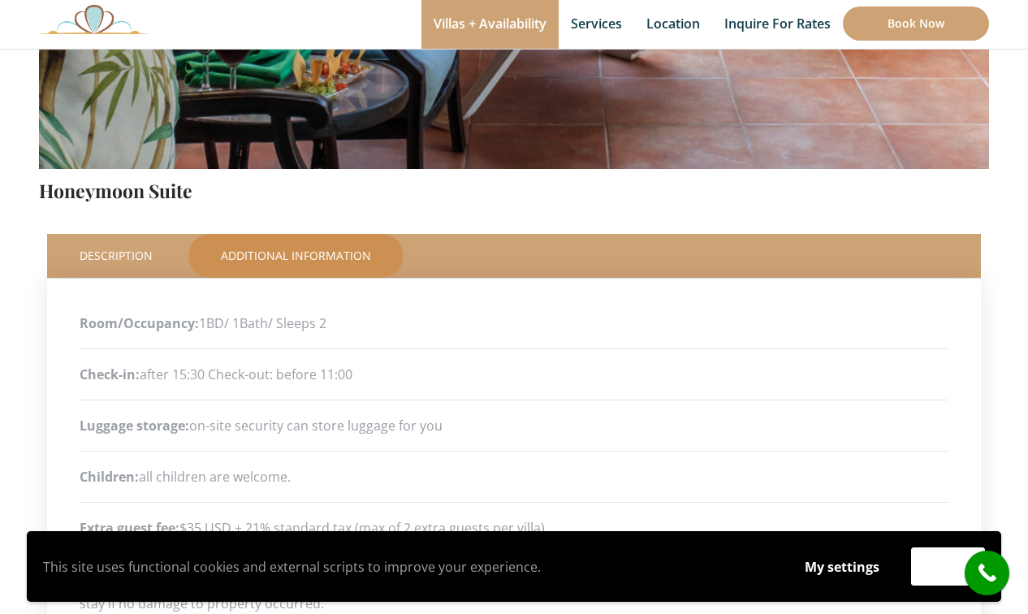
drag, startPoint x: 336, startPoint y: 322, endPoint x: 200, endPoint y: 326, distance: 136.5
click at [200, 326] on p "Room/Occupancy: 1BD/ 1Bath/ Sleeps 2" at bounding box center [514, 323] width 869 height 24
copy p "1BD/ 1Bath/ Sleeps 2"
